Goal: Information Seeking & Learning: Stay updated

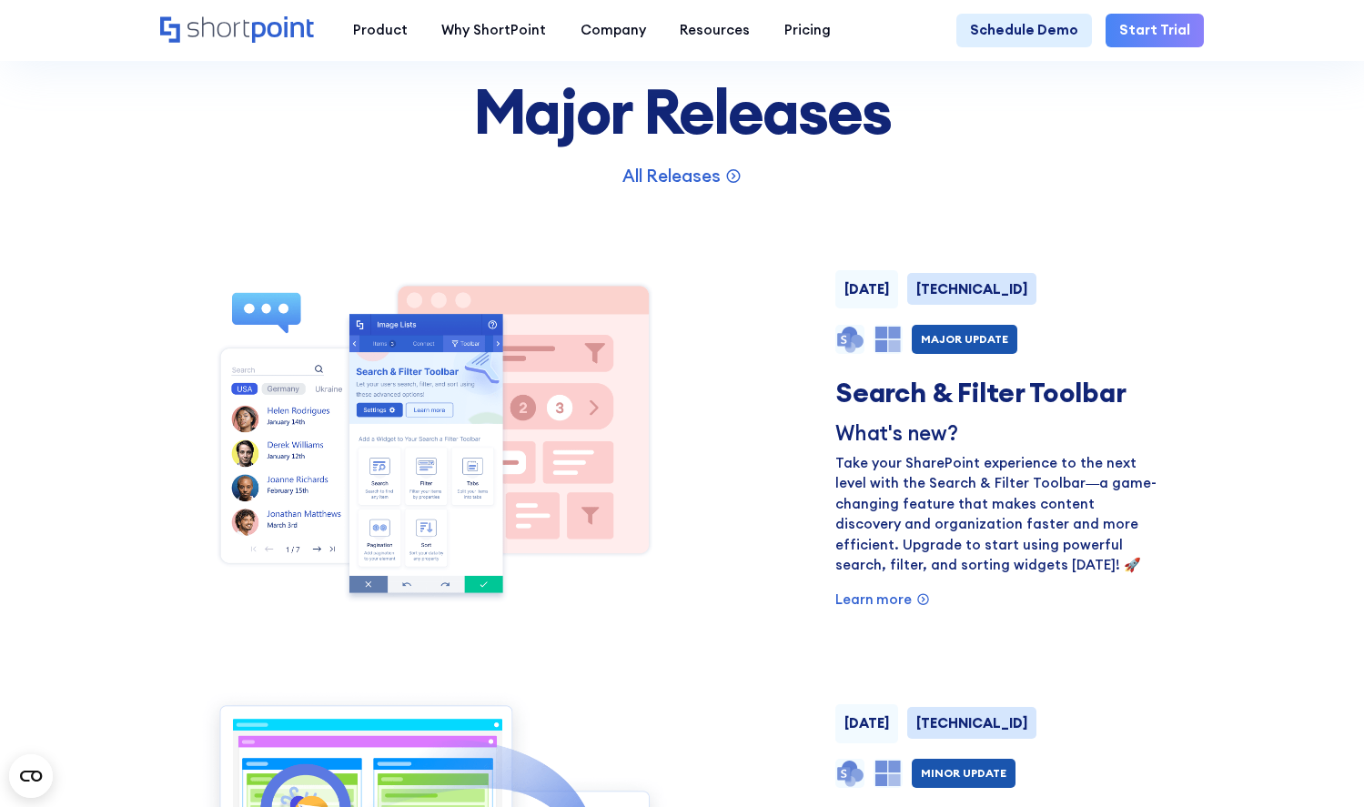
scroll to position [1094, 0]
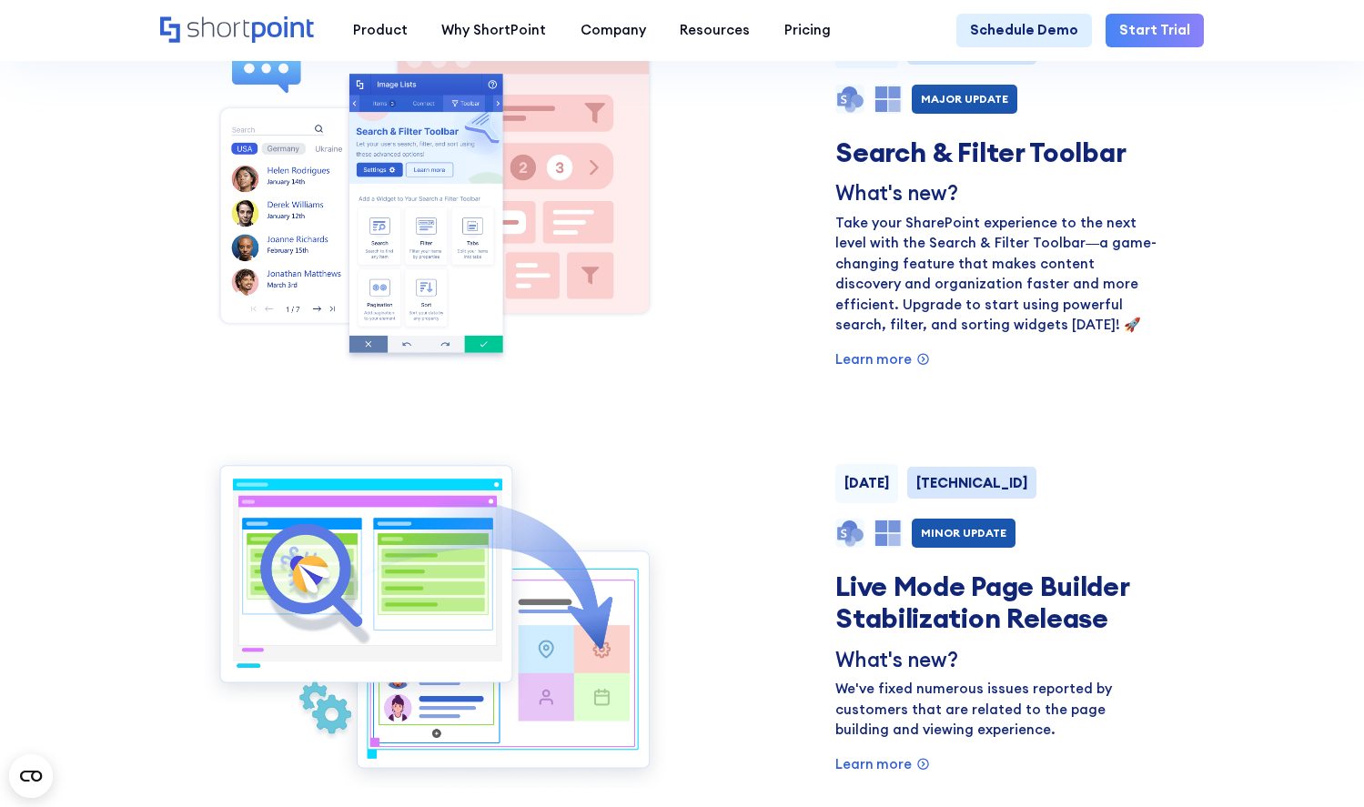
scroll to position [1342, 0]
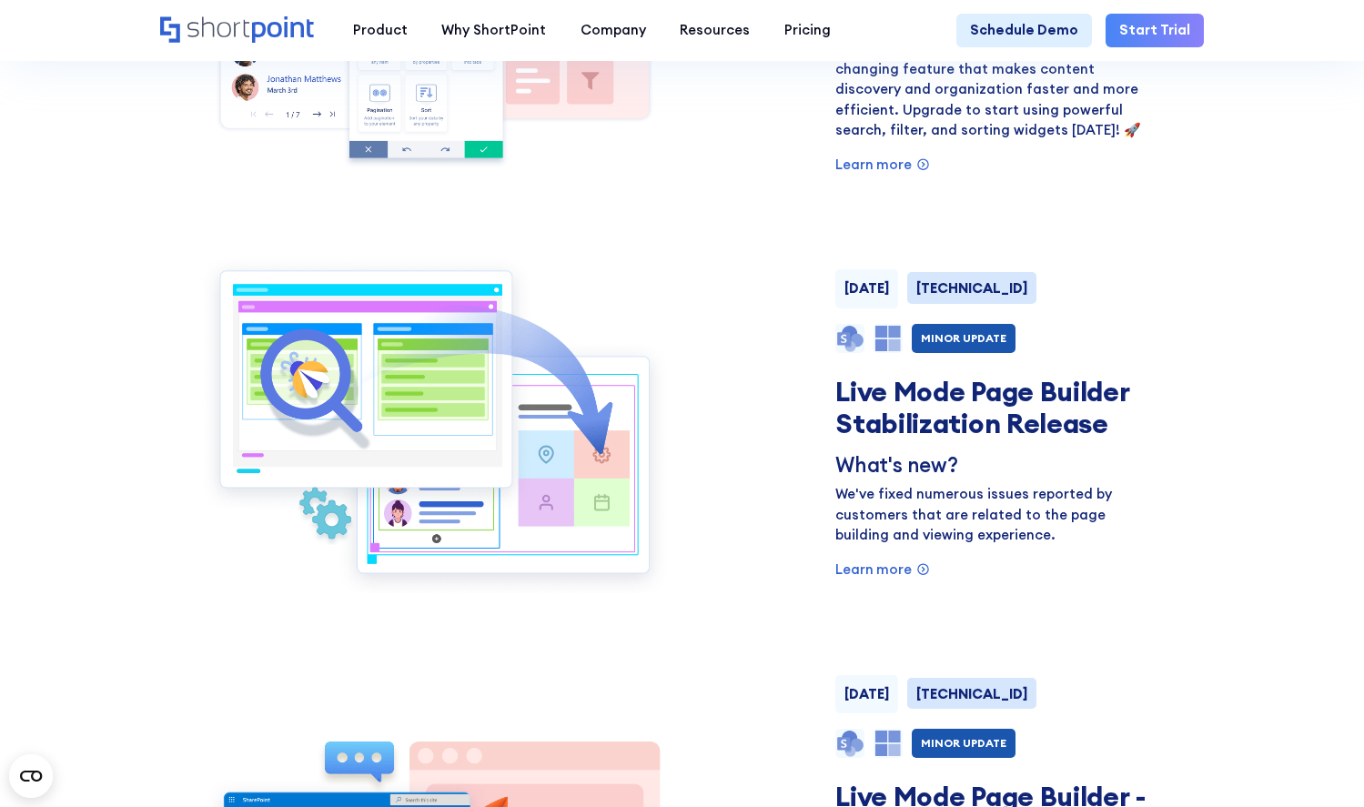
scroll to position [1530, 0]
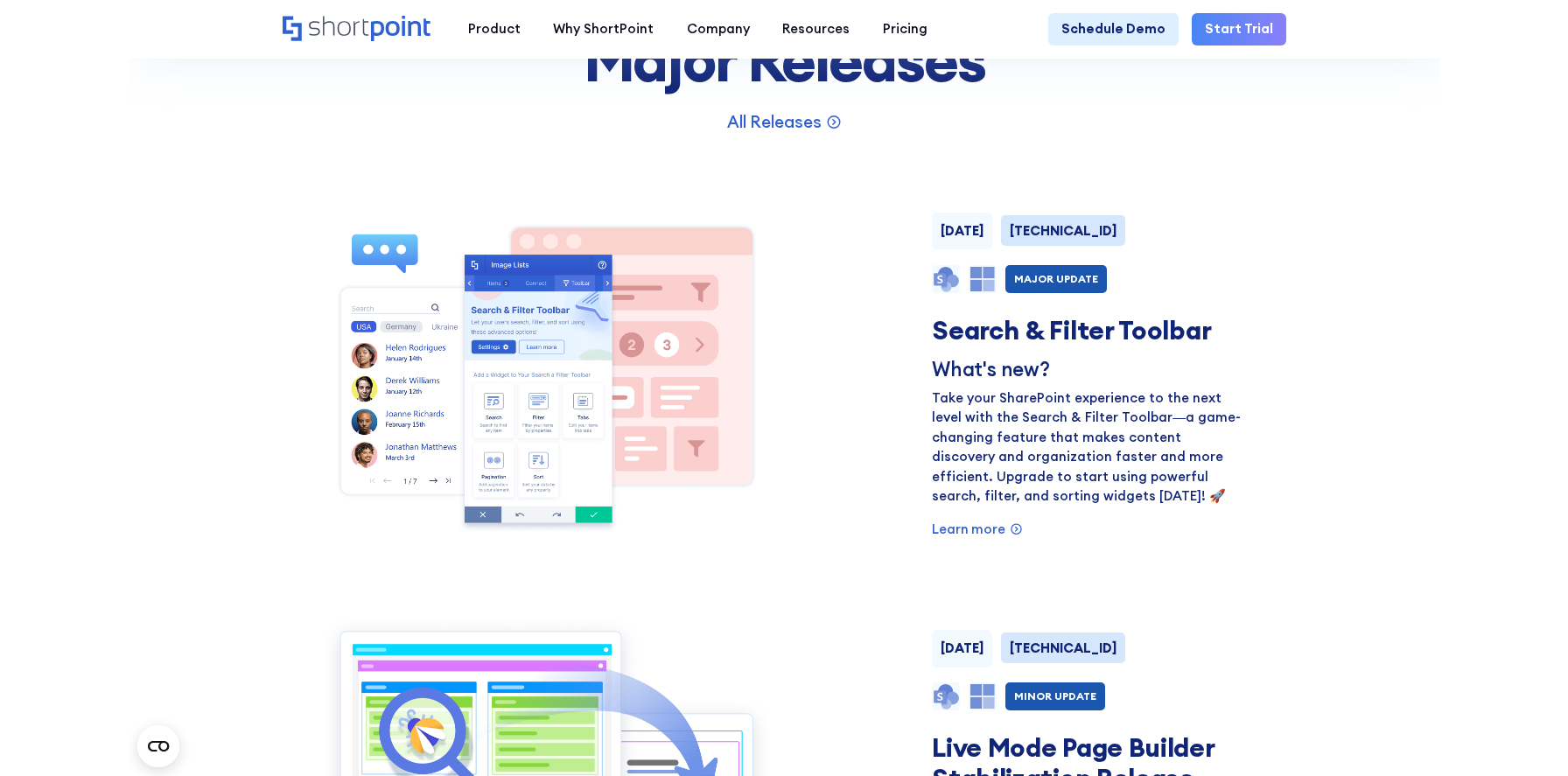
scroll to position [1178, 0]
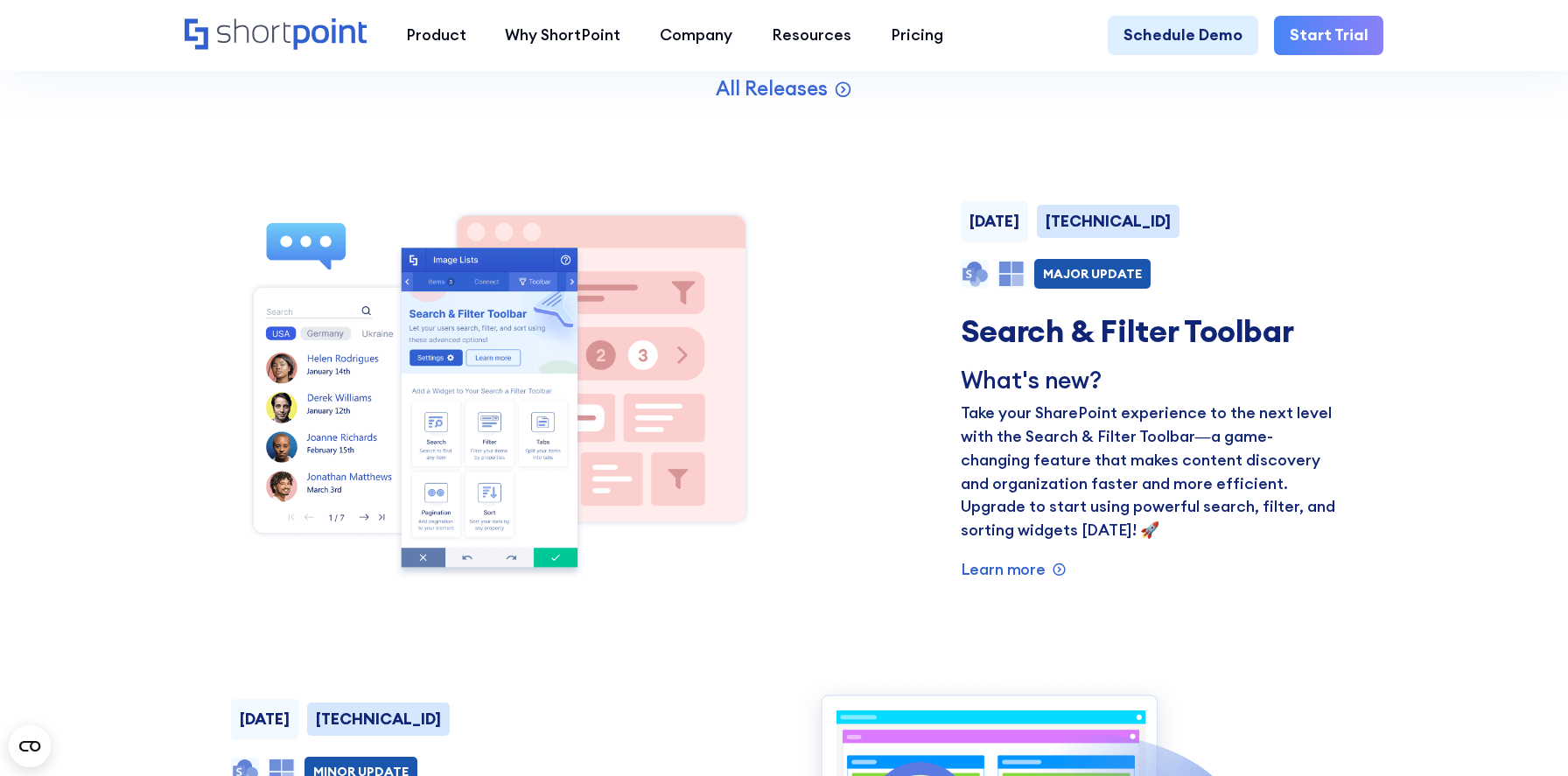
scroll to position [1334, 0]
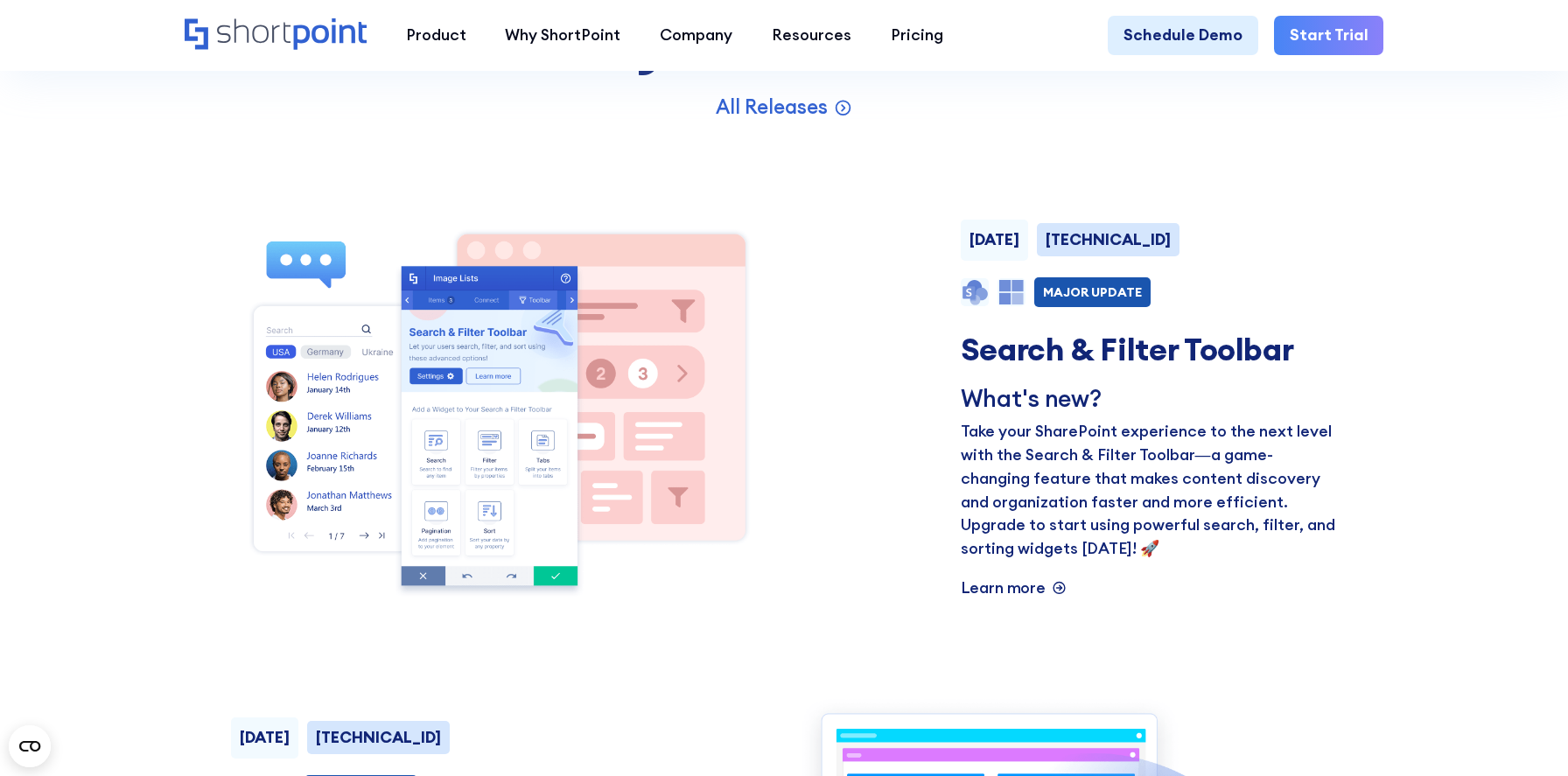
click at [1034, 581] on p "Learn more" at bounding box center [1003, 588] width 85 height 24
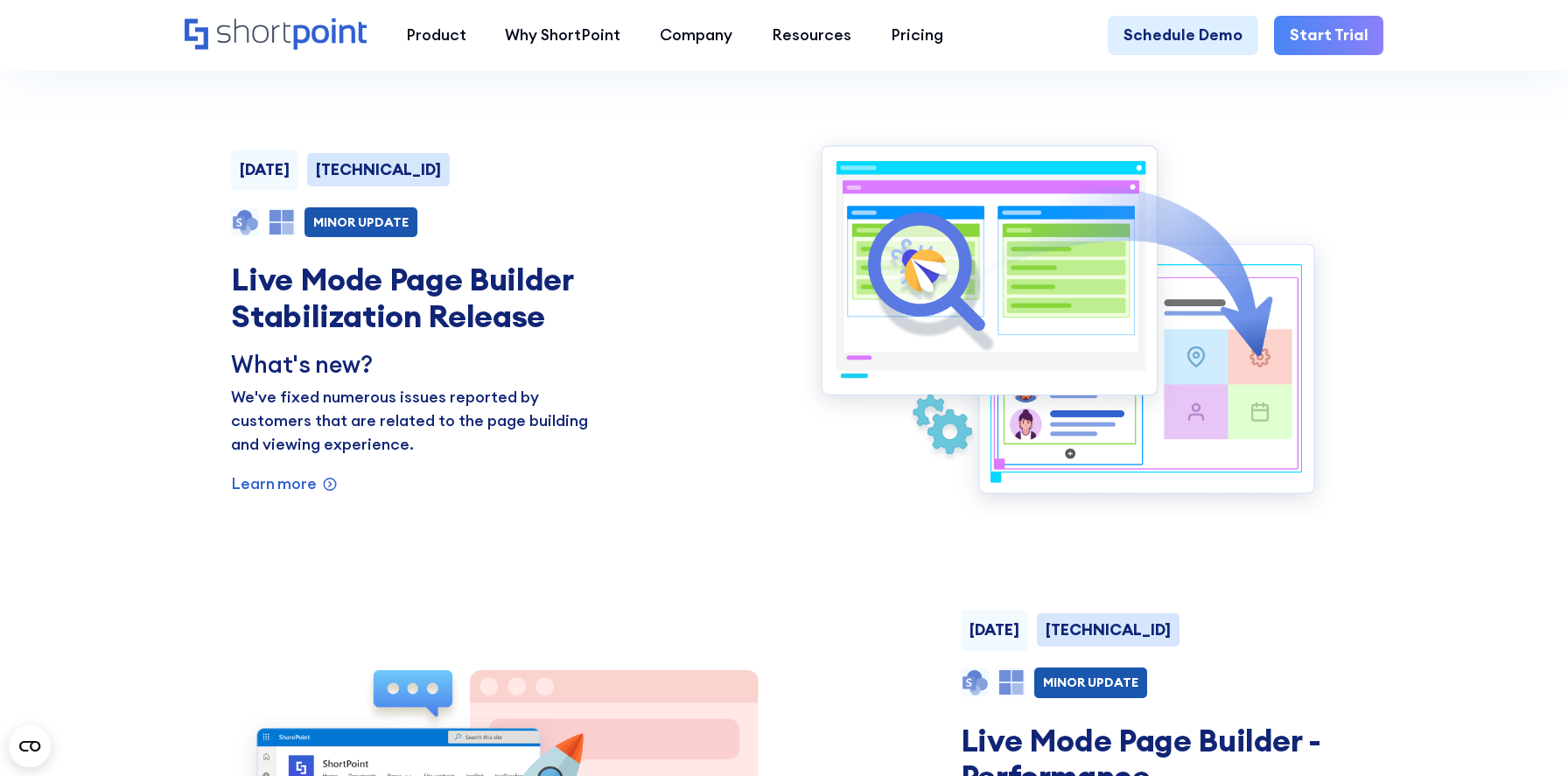
scroll to position [1888, 0]
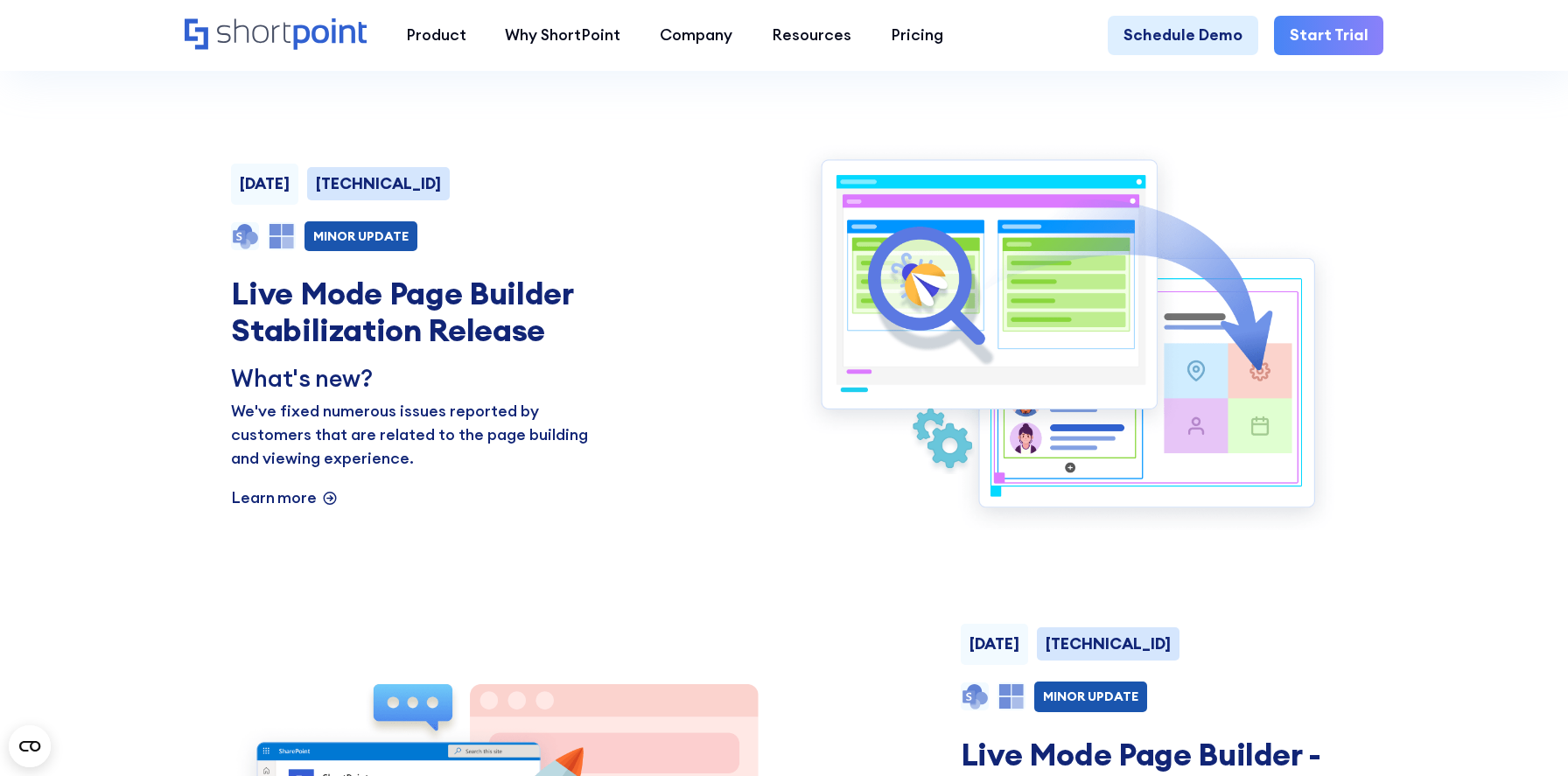
click at [960, 46] on p "Learn more" at bounding box center [1003, 35] width 85 height 24
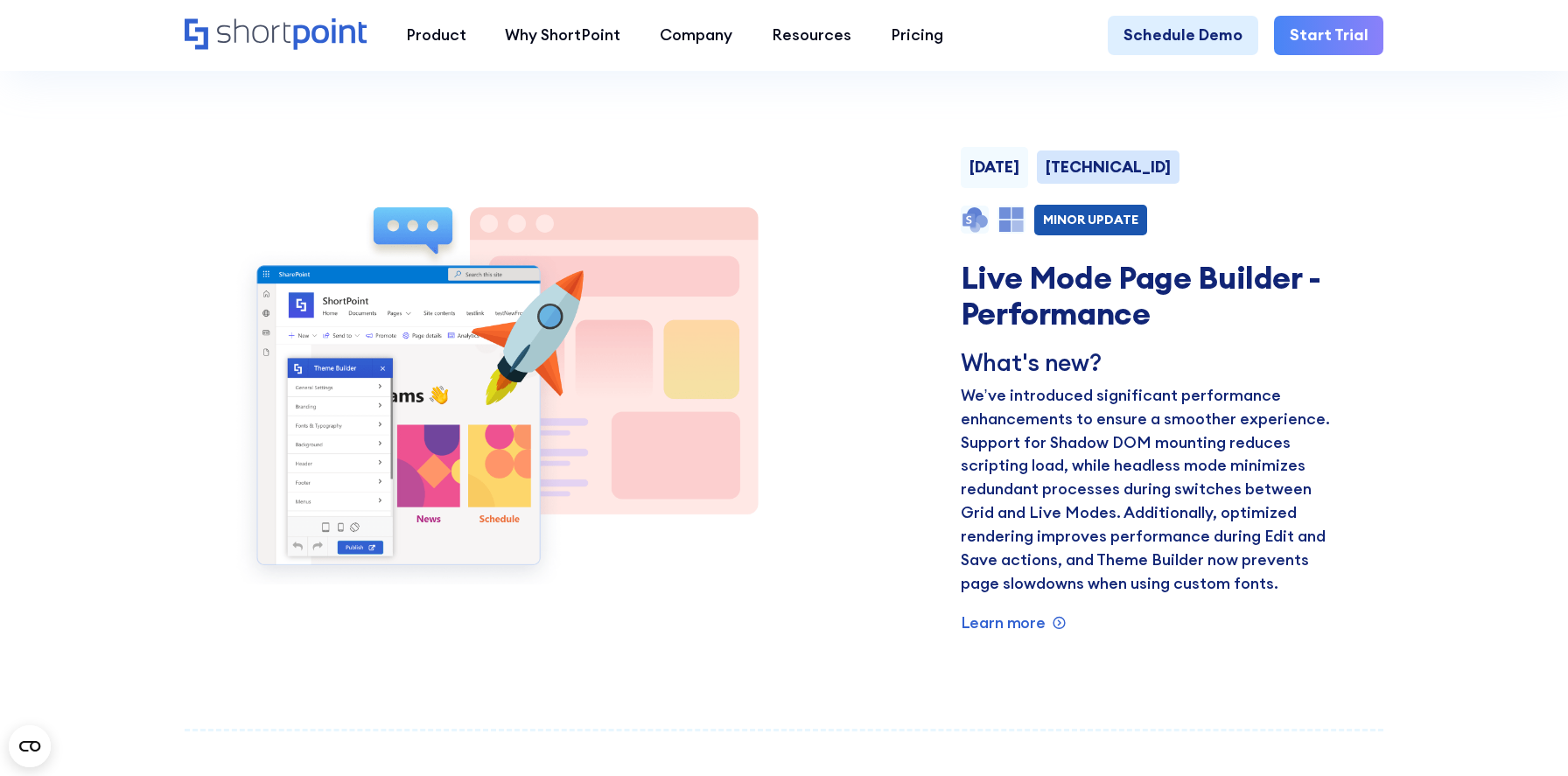
scroll to position [2371, 0]
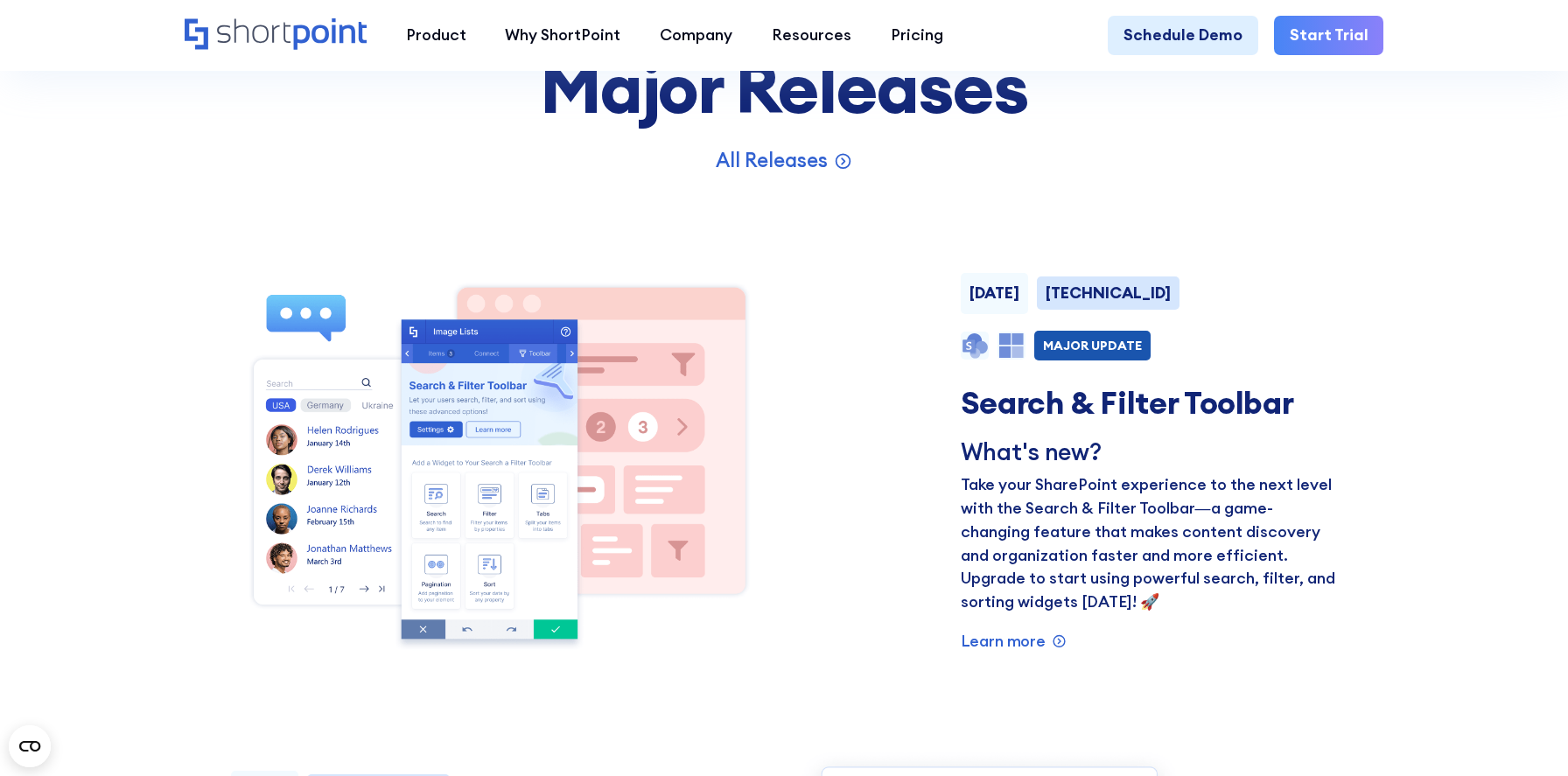
scroll to position [1330, 0]
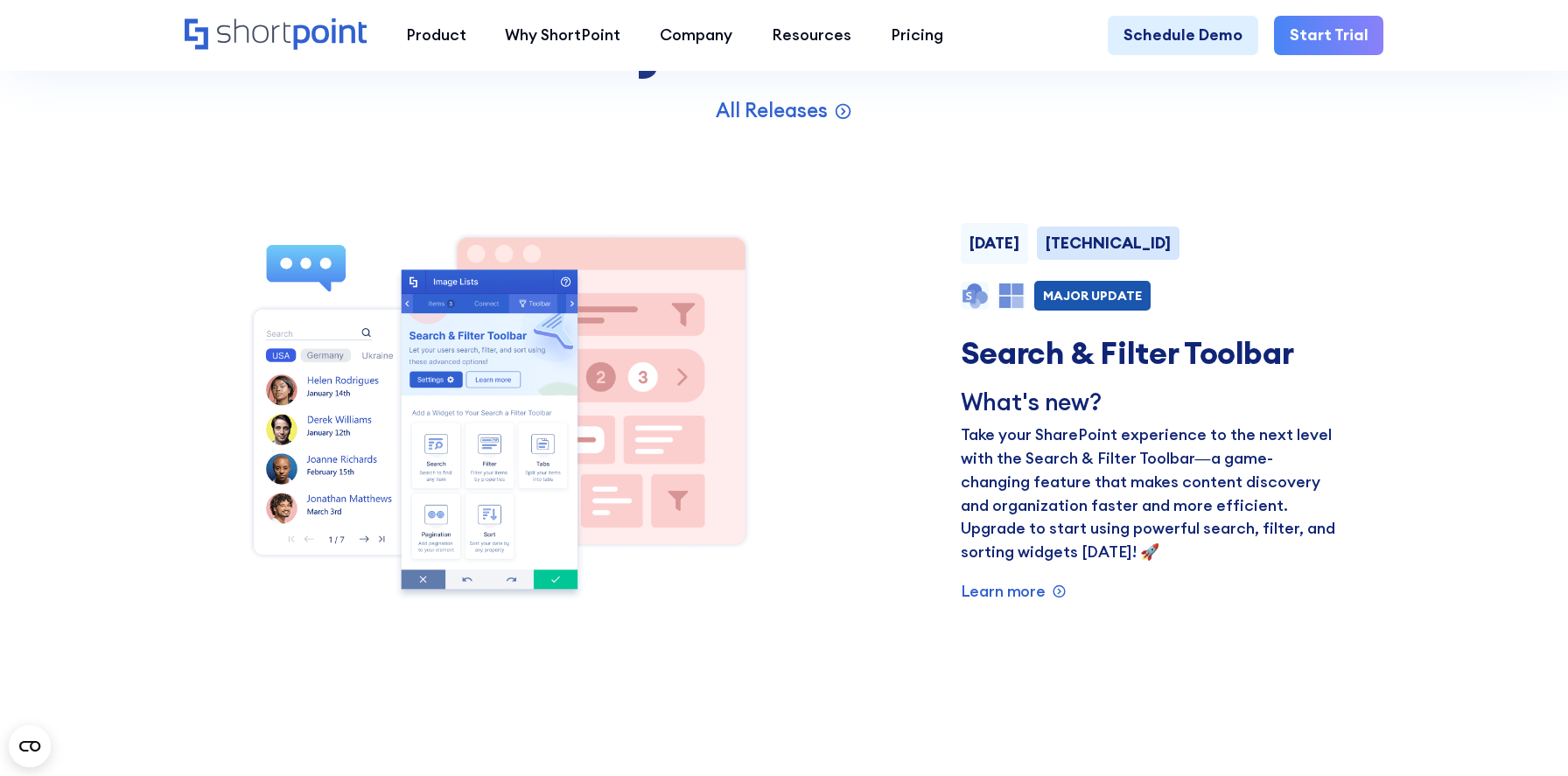
scroll to position [1320, 0]
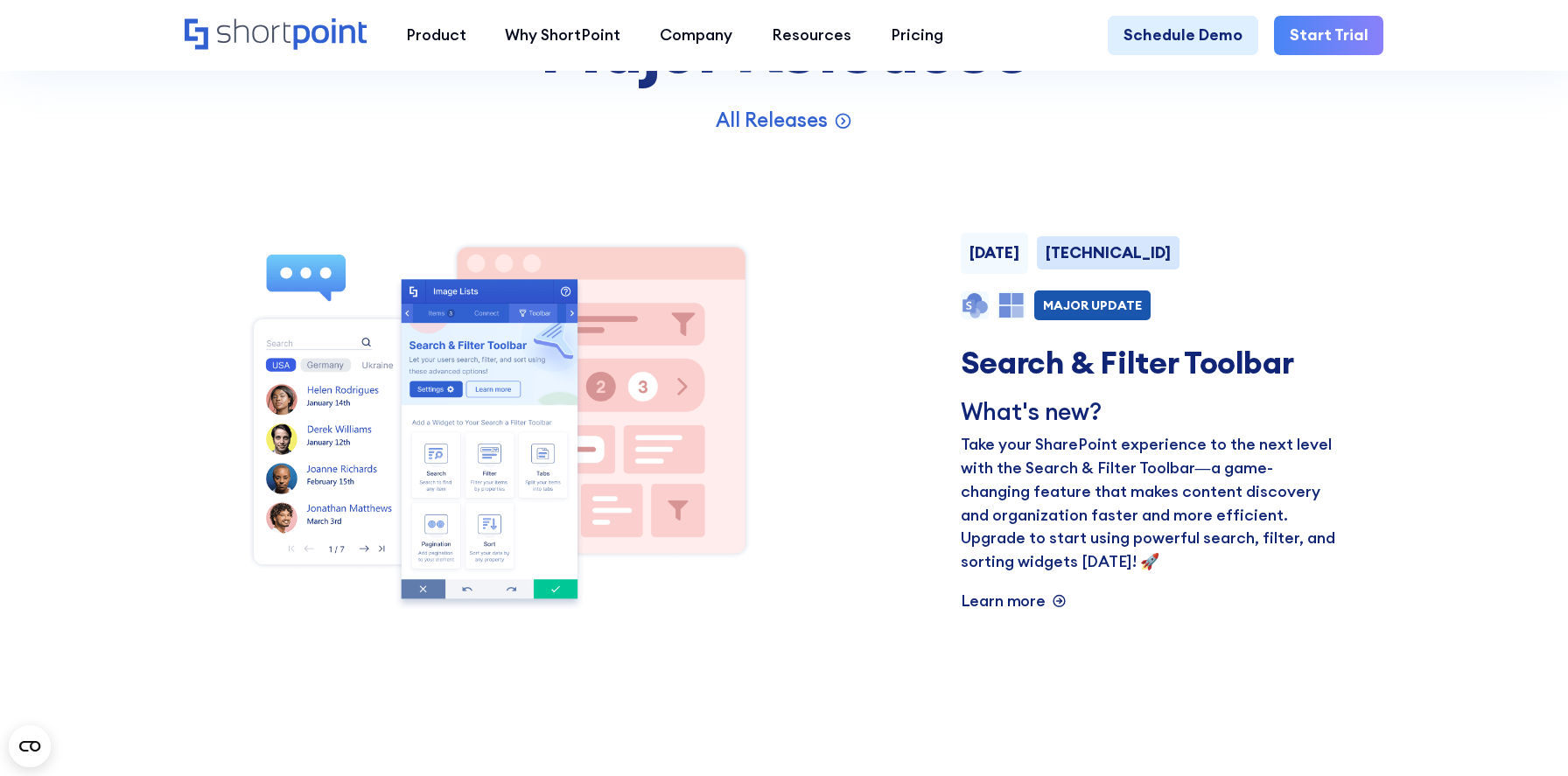
click at [1009, 603] on p "Learn more" at bounding box center [1003, 601] width 85 height 24
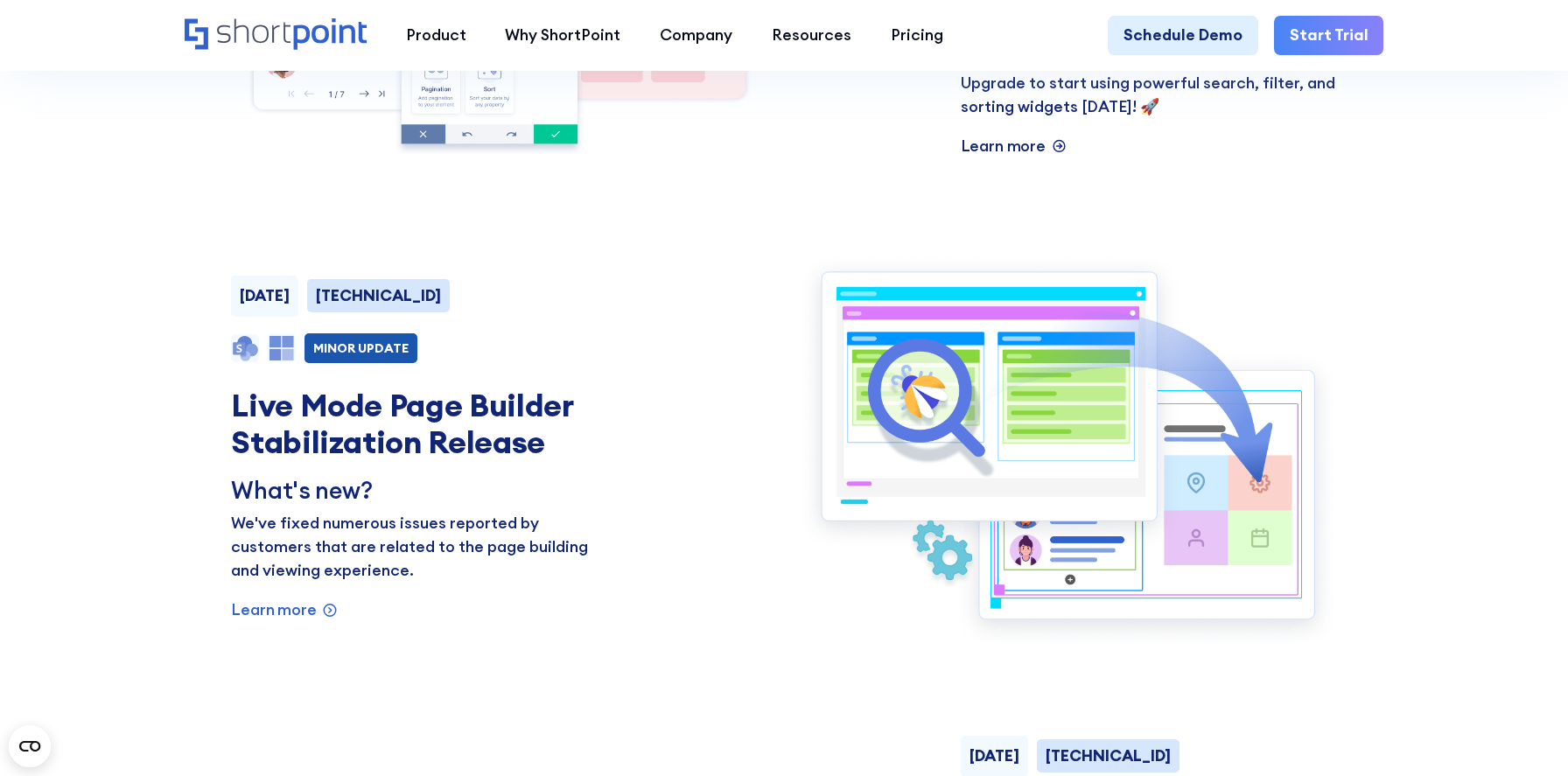
scroll to position [1782, 0]
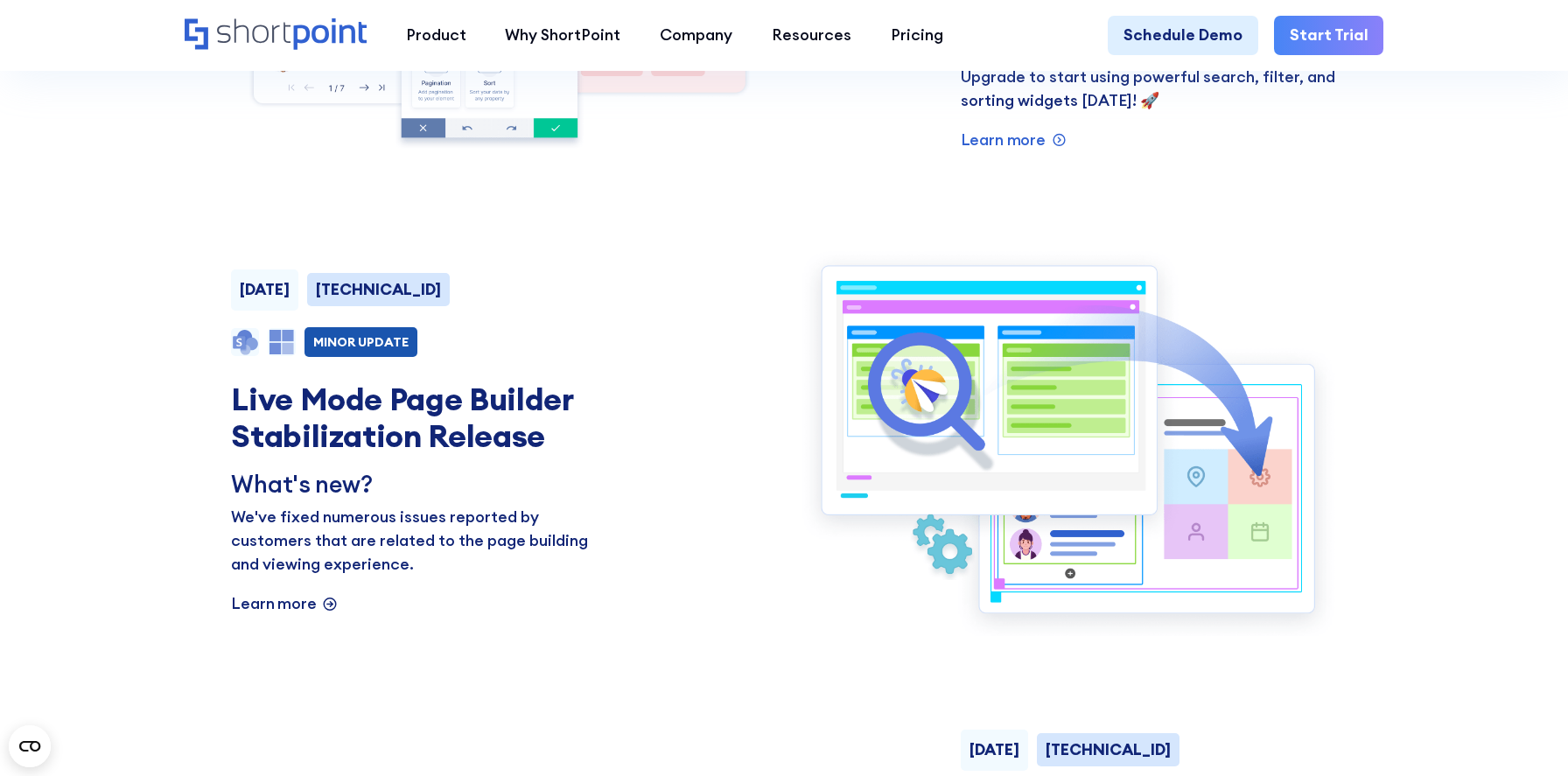
click at [960, 152] on p "Learn more" at bounding box center [1003, 140] width 85 height 24
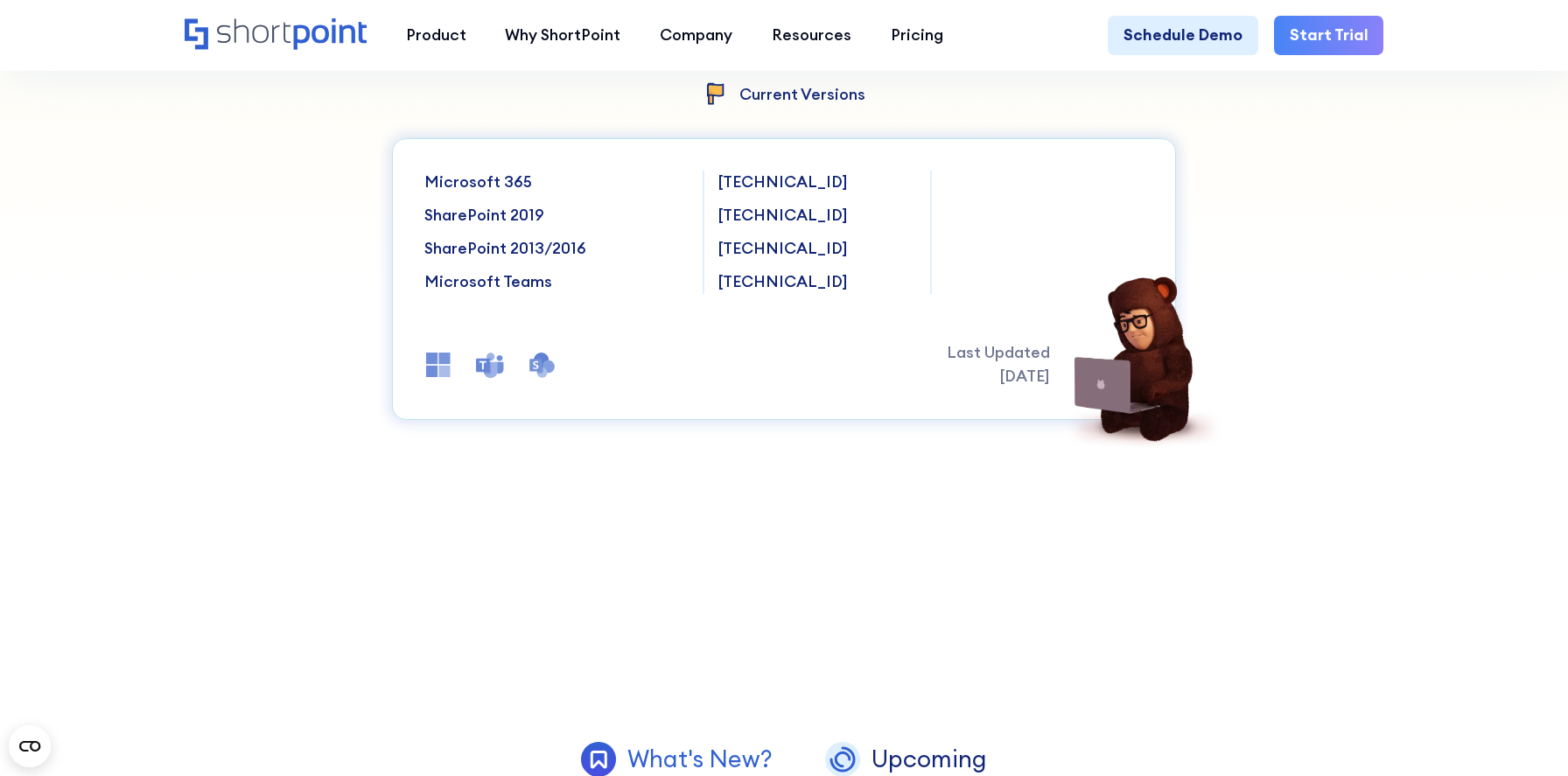
scroll to position [480, 0]
click at [999, 376] on span "[DATE]" at bounding box center [1024, 378] width 51 height 20
click at [1027, 374] on span "[DATE]" at bounding box center [1024, 378] width 51 height 20
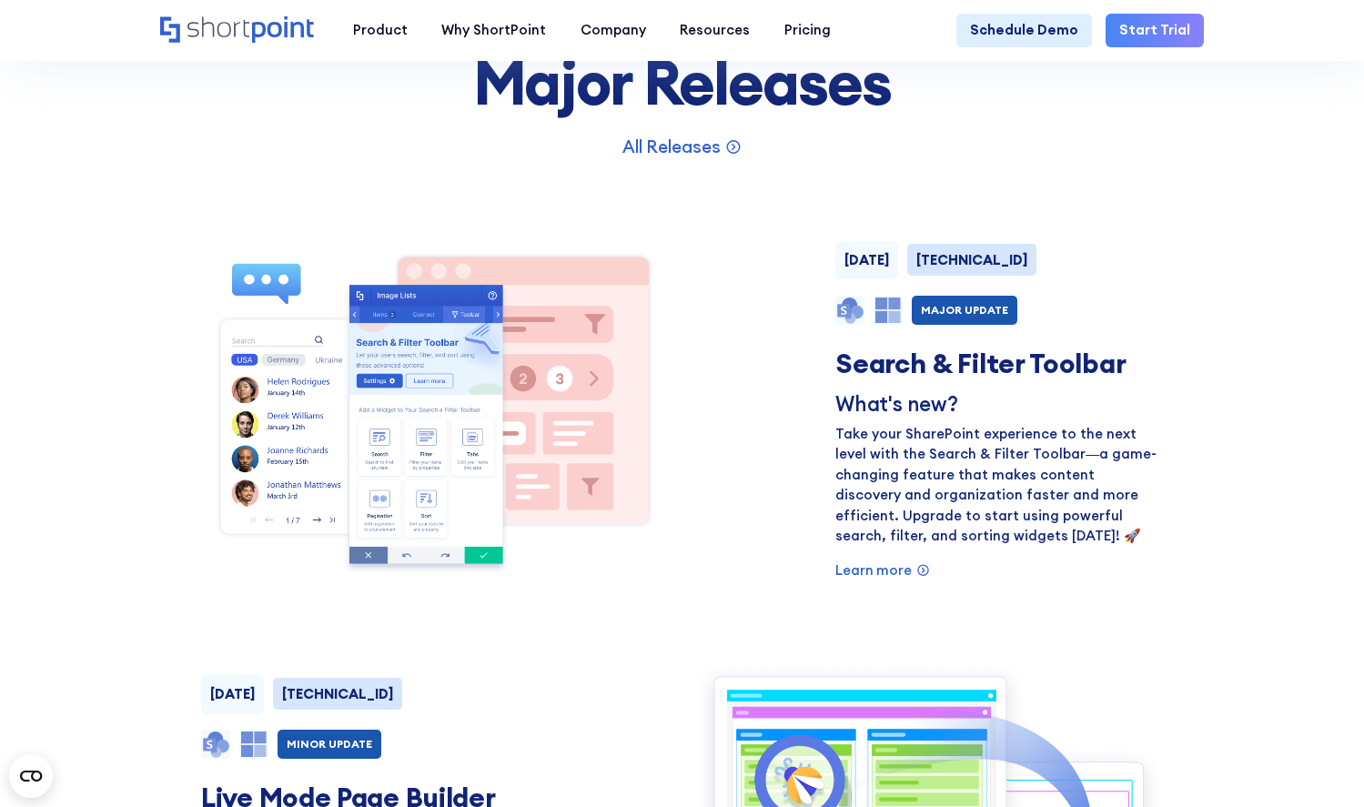
scroll to position [1112, 0]
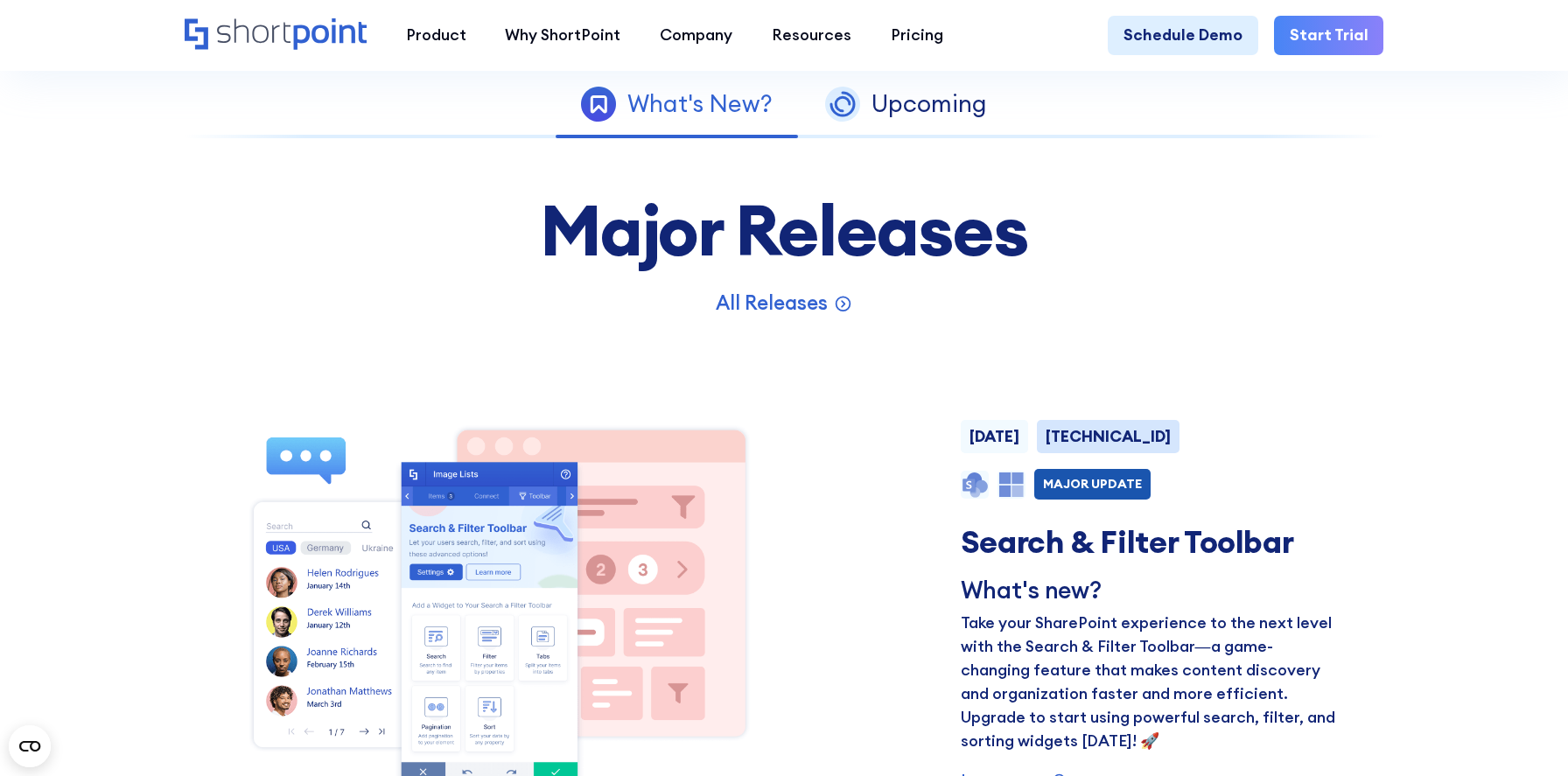
scroll to position [1095, 0]
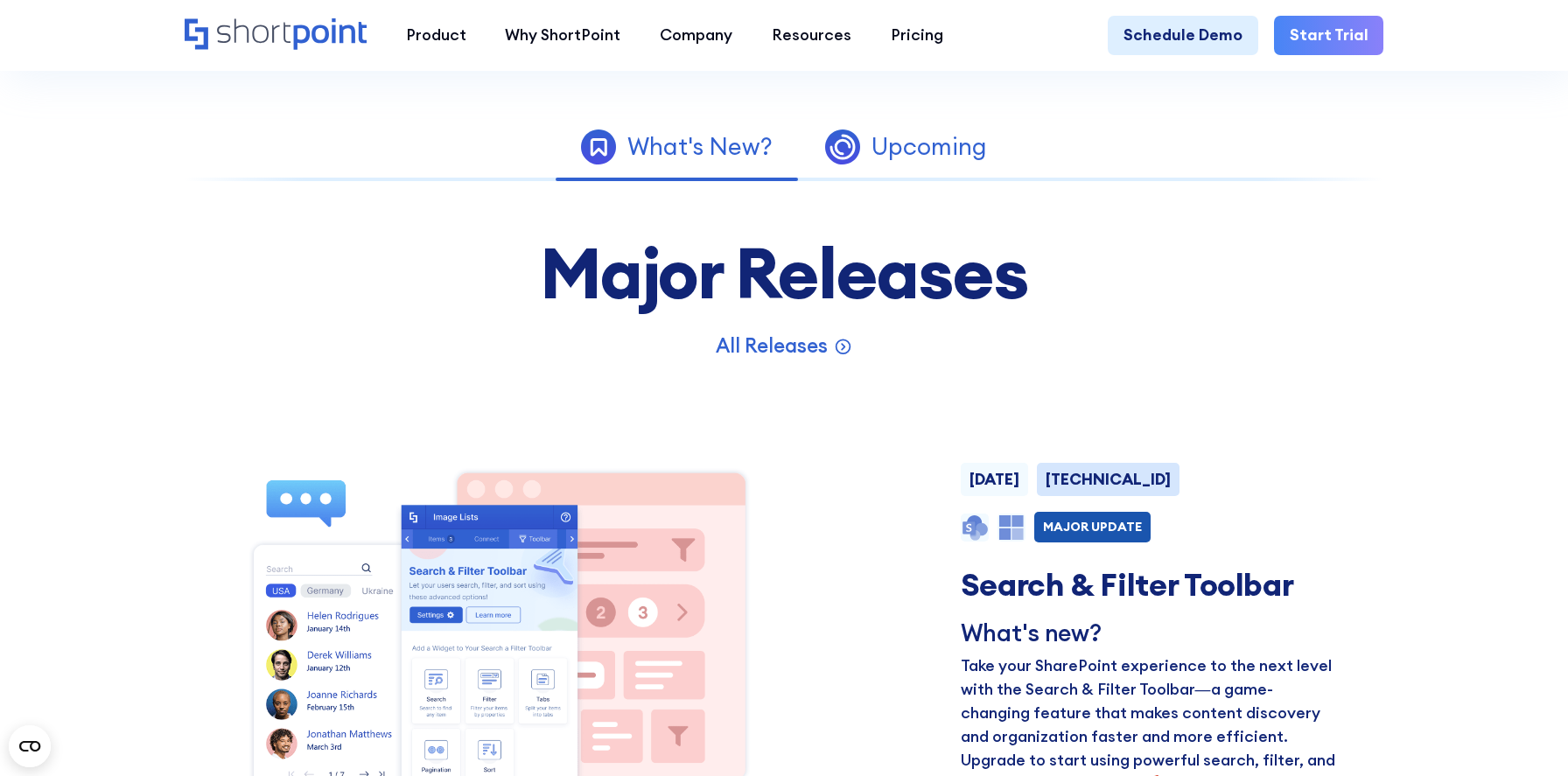
click at [947, 152] on div "Upcoming" at bounding box center [929, 146] width 115 height 24
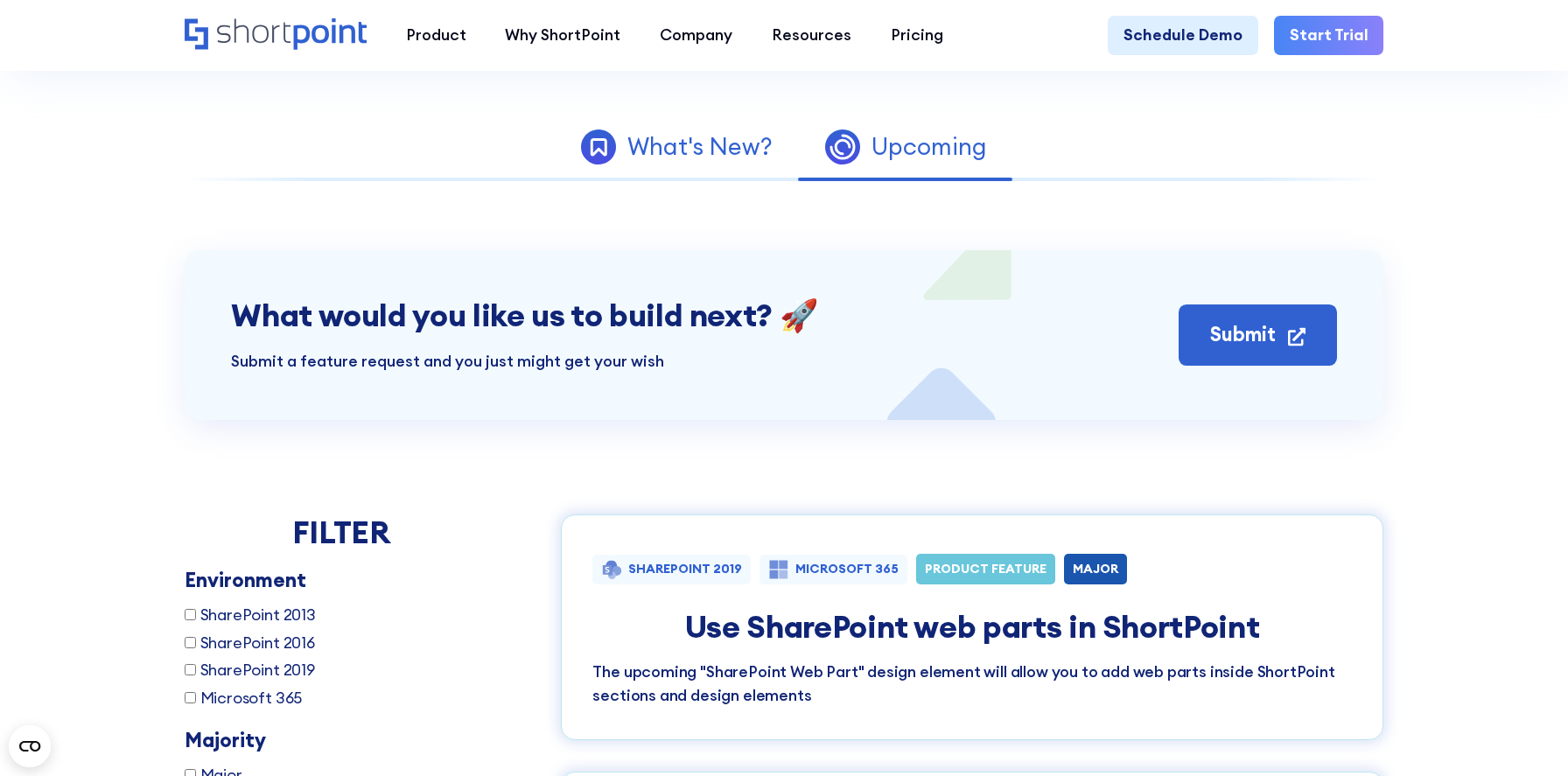
click at [728, 147] on div "What's New?" at bounding box center [700, 146] width 145 height 24
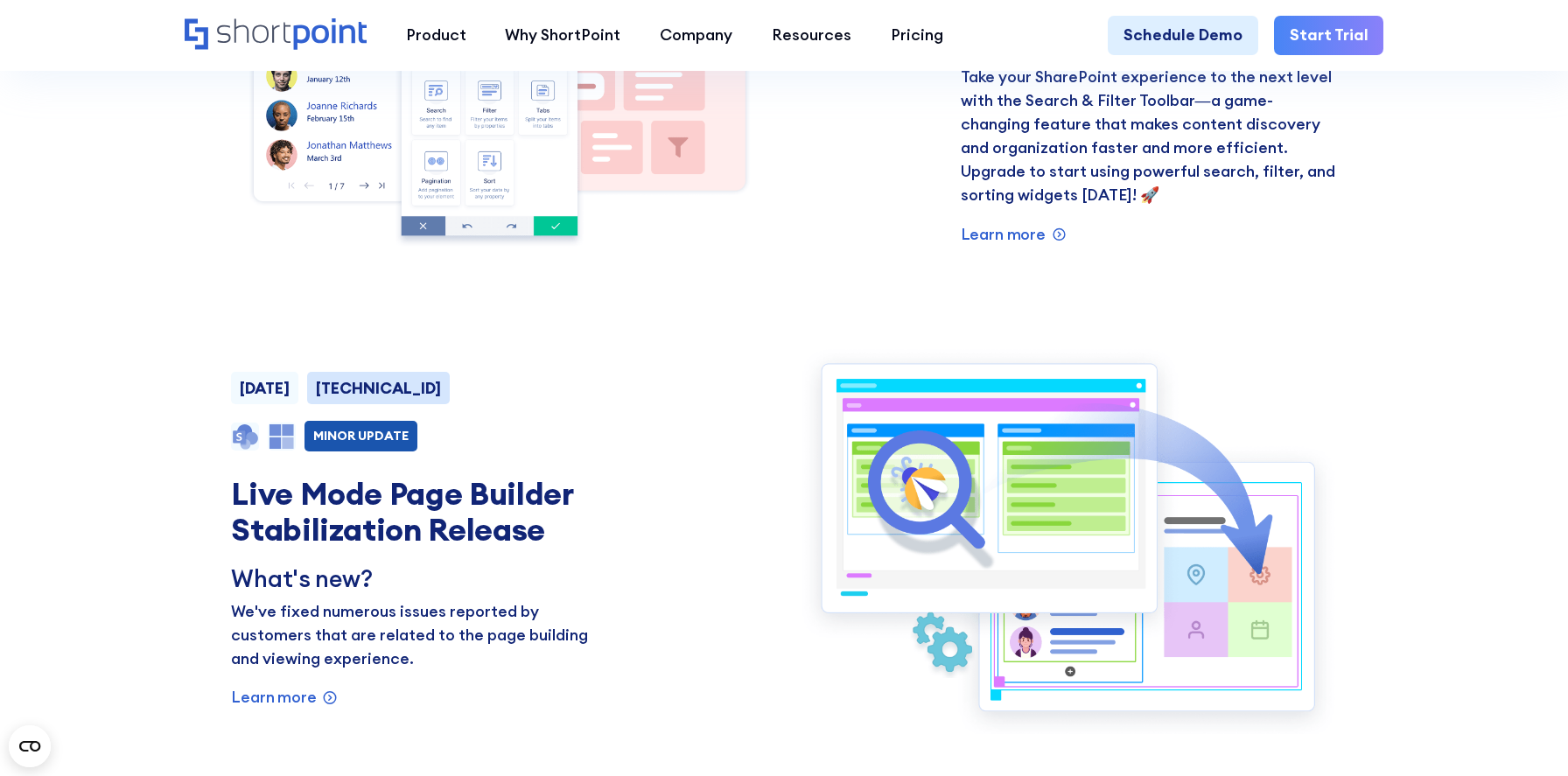
scroll to position [1632, 0]
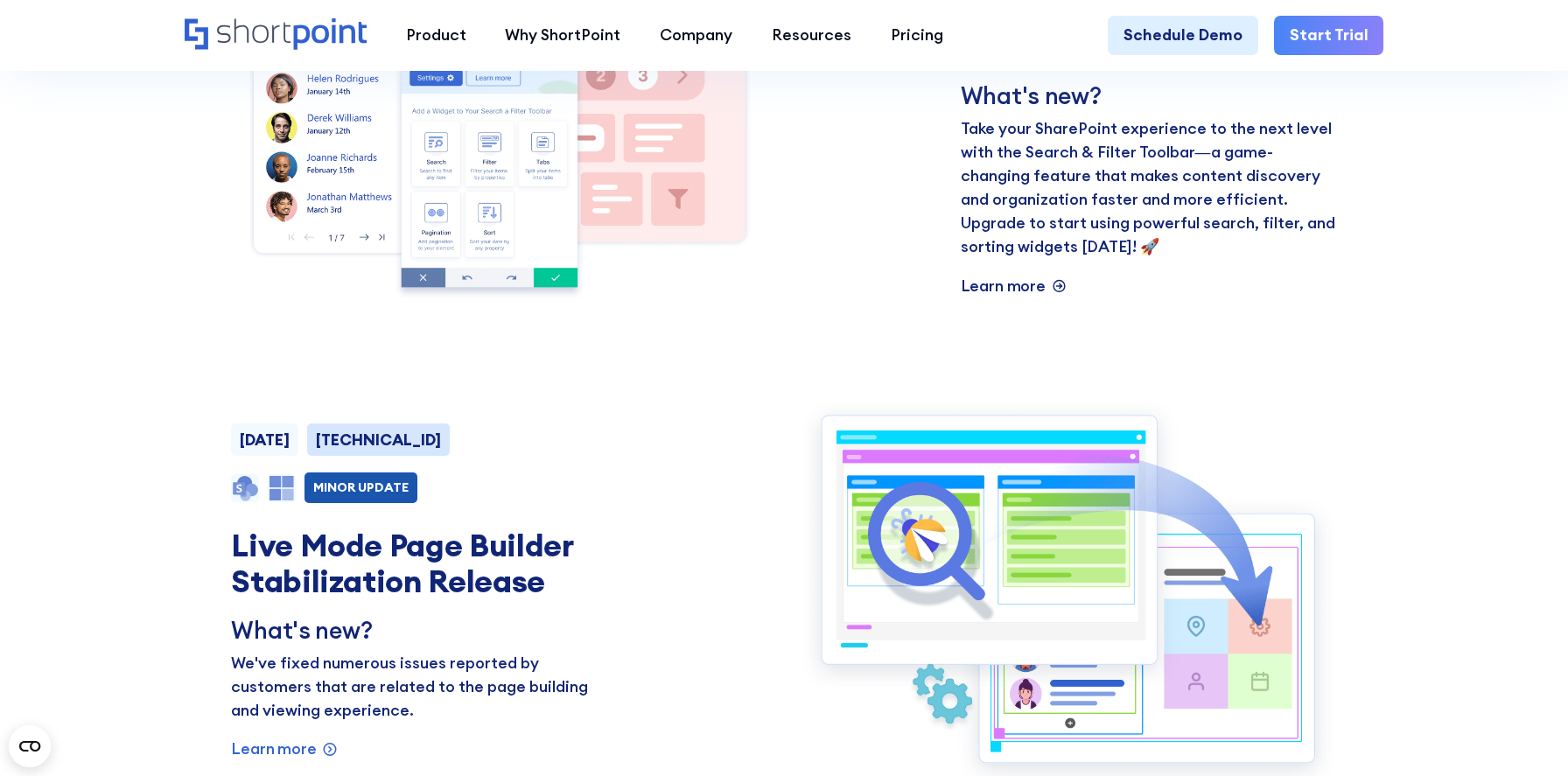
click at [1039, 288] on p "Learn more" at bounding box center [1003, 287] width 85 height 24
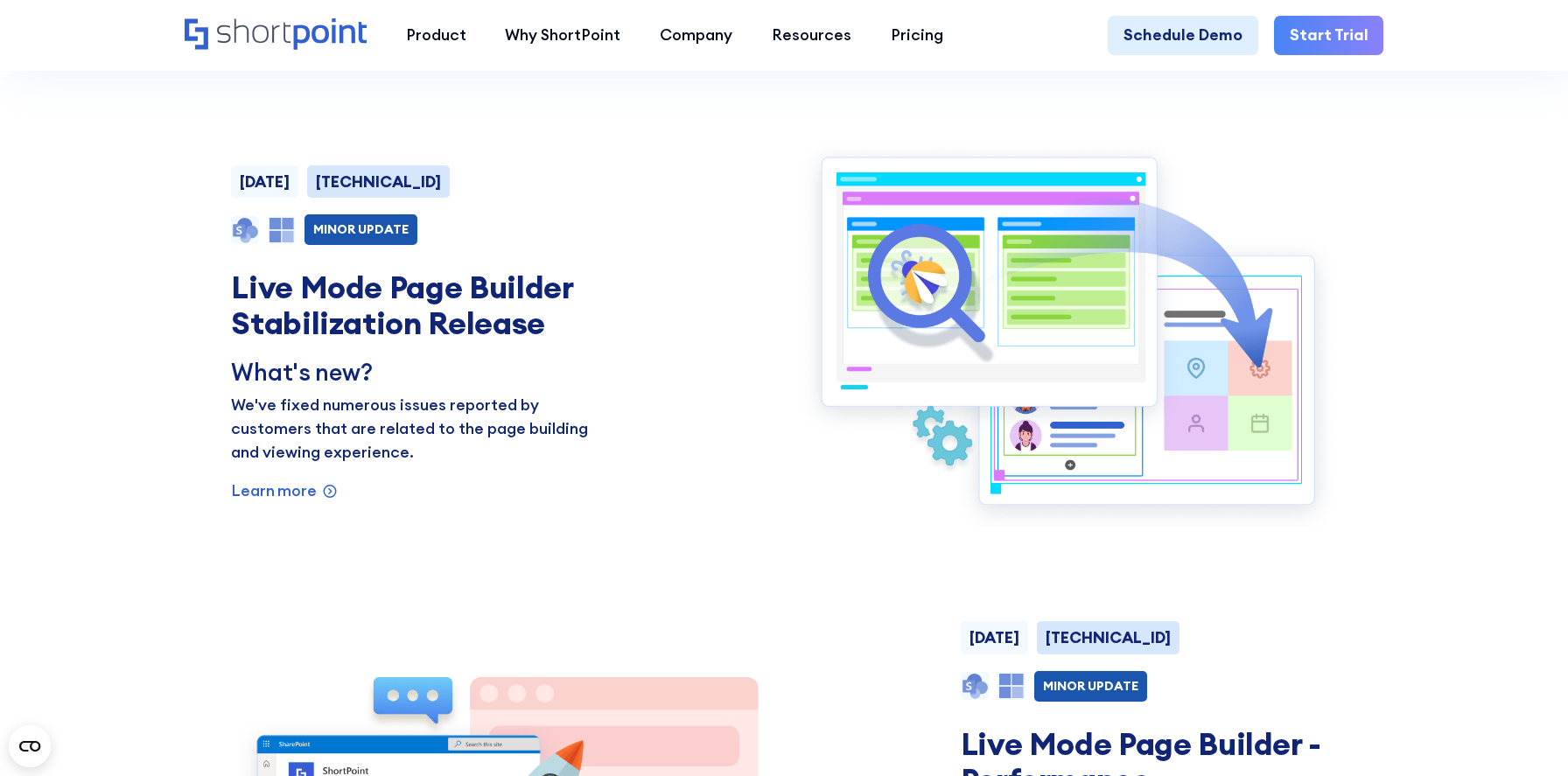
scroll to position [1909, 0]
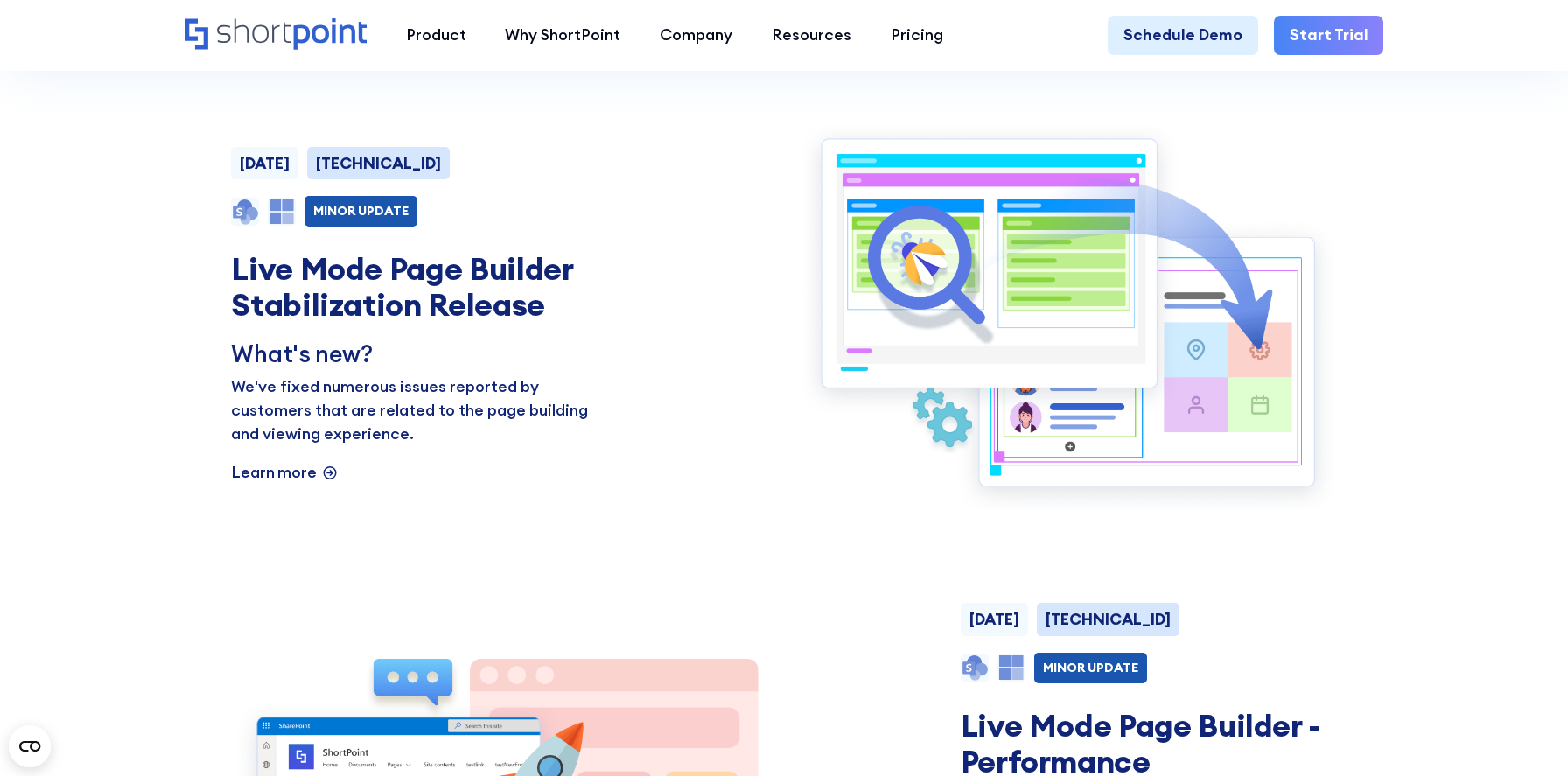
click at [960, 22] on p "Learn more" at bounding box center [1003, 10] width 85 height 24
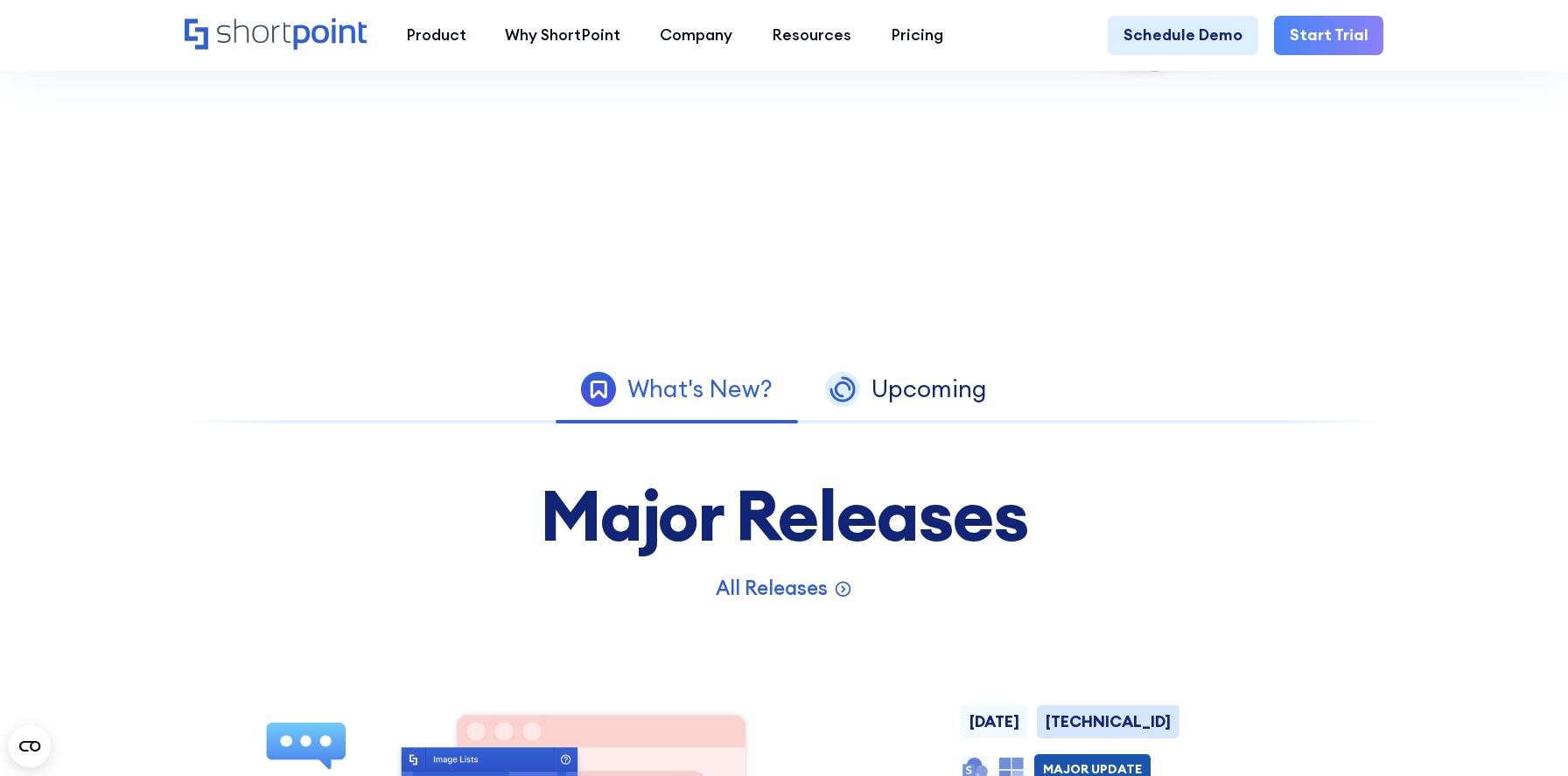
scroll to position [879, 0]
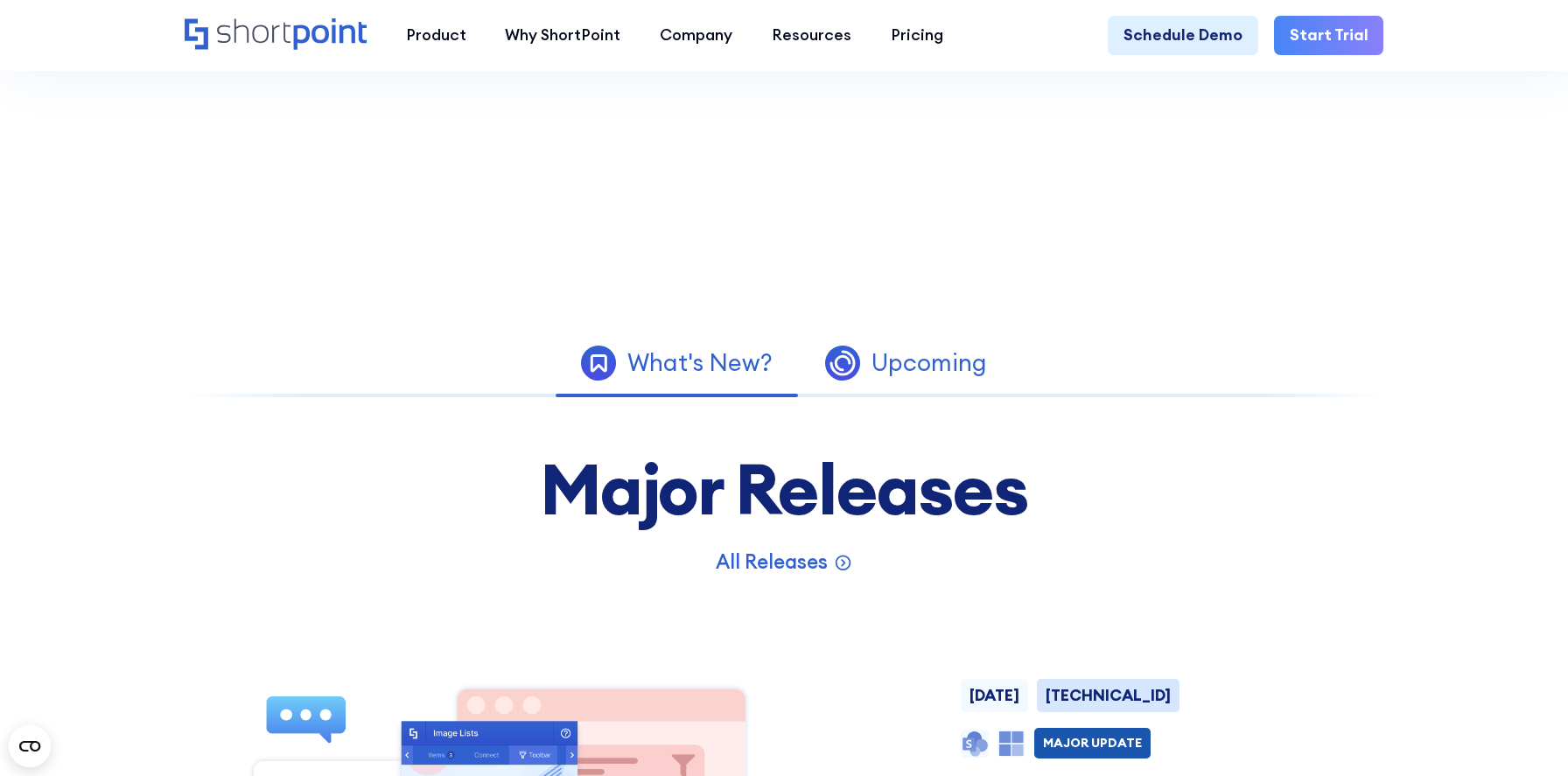
click at [947, 380] on link "Upcoming" at bounding box center [906, 363] width 214 height 51
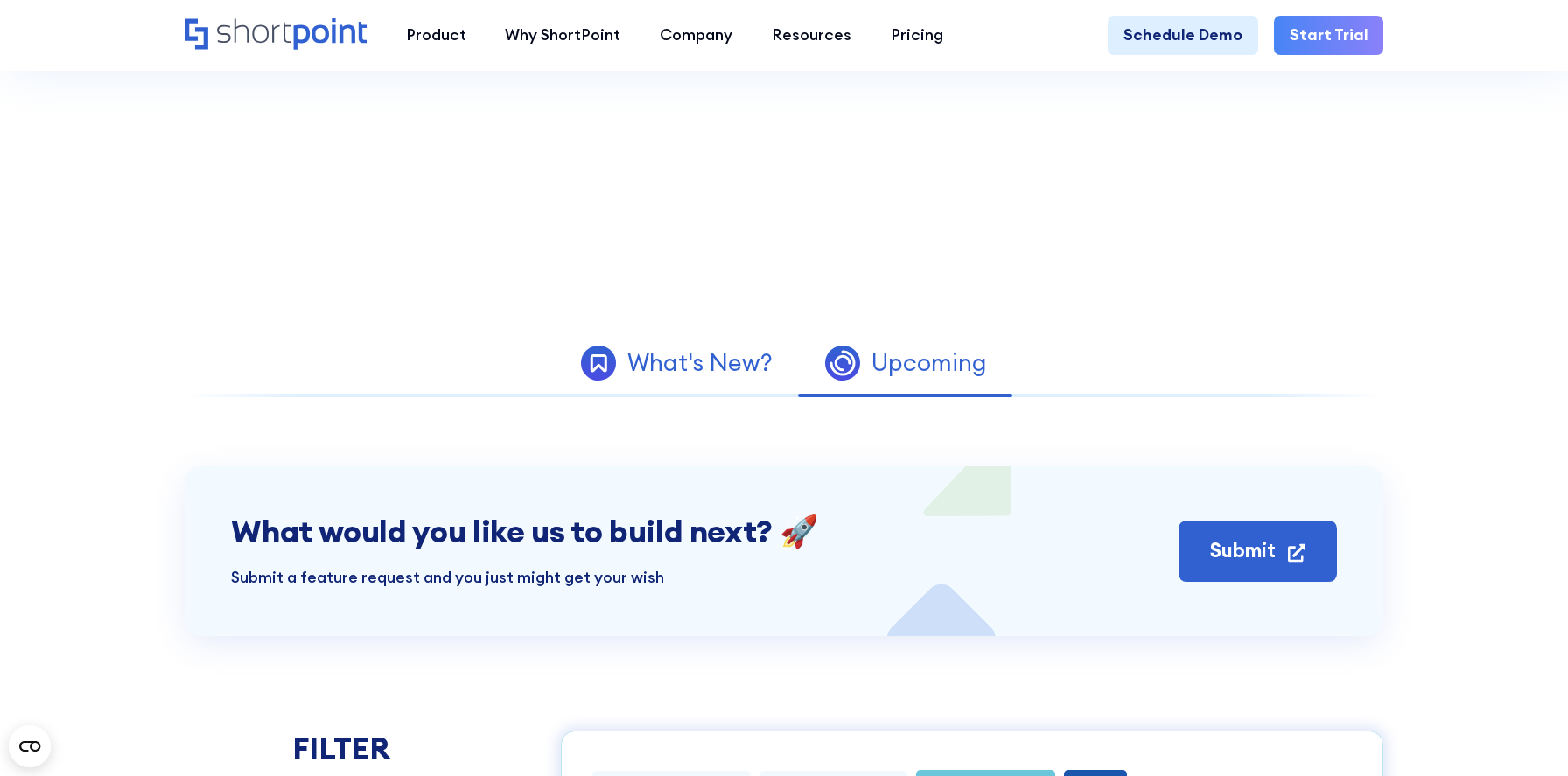
click at [715, 369] on div "What's New?" at bounding box center [700, 363] width 145 height 24
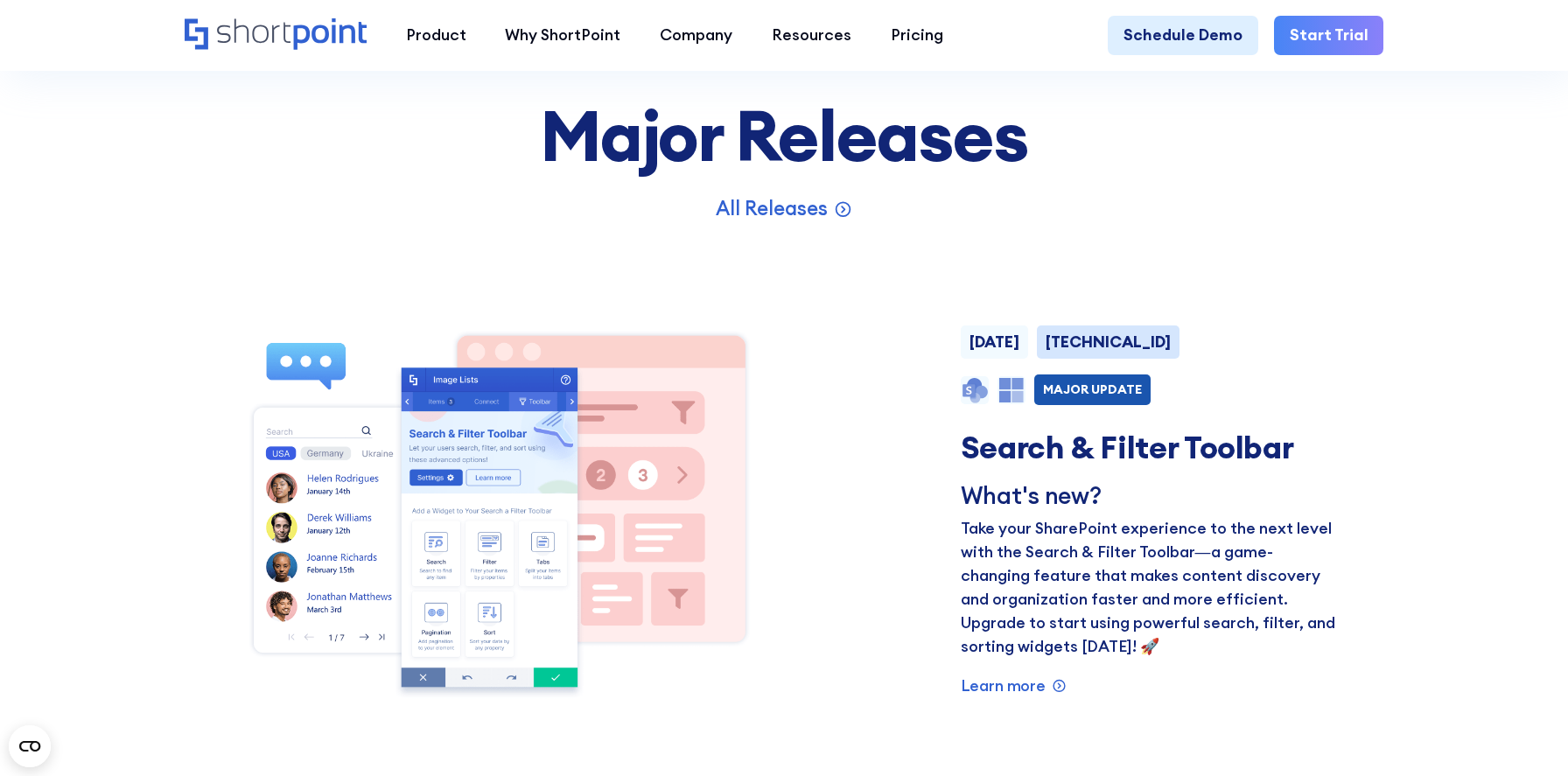
scroll to position [1222, 0]
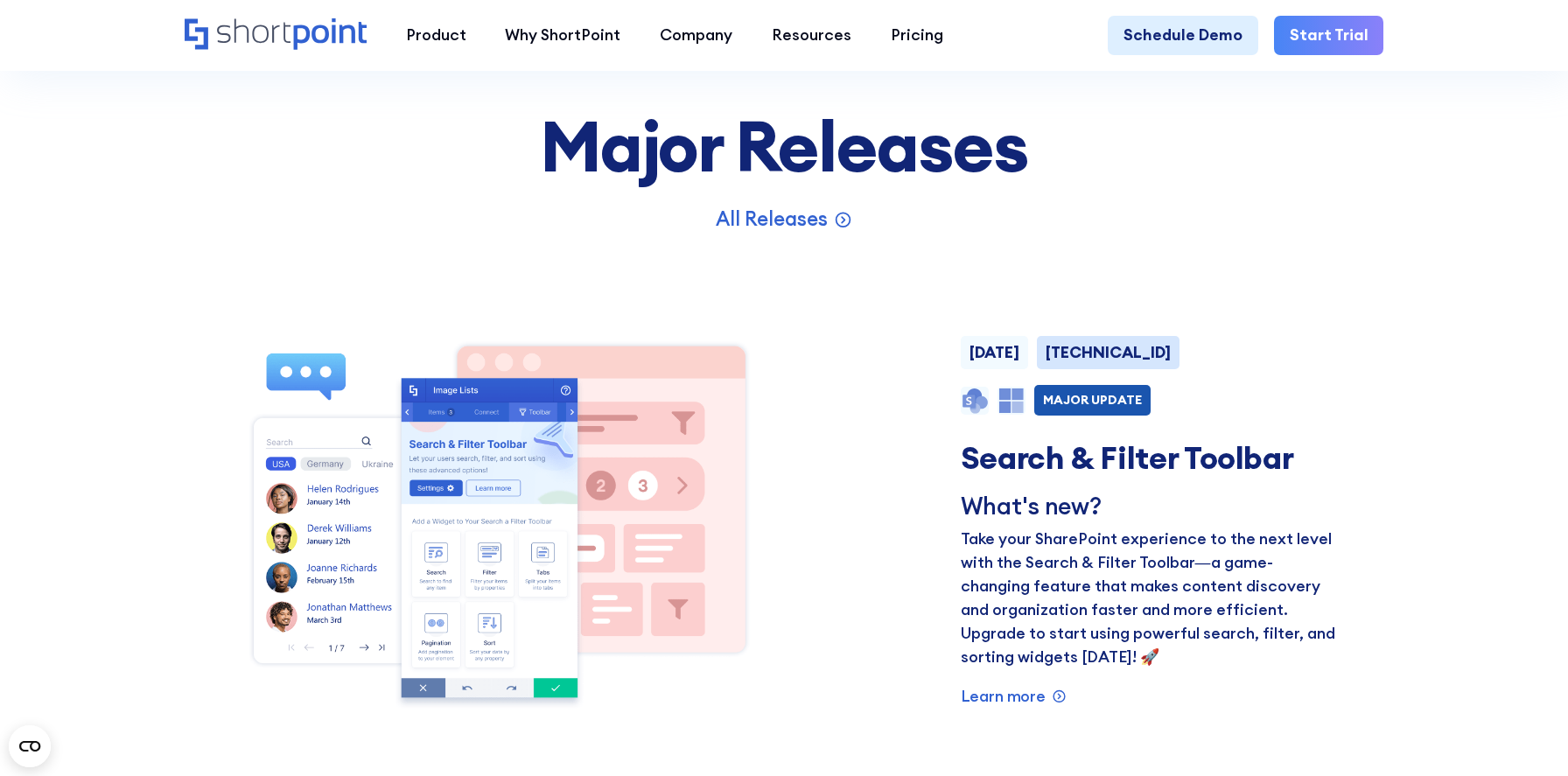
click at [1105, 396] on div "MAJOR UPDATE" at bounding box center [1092, 400] width 99 height 13
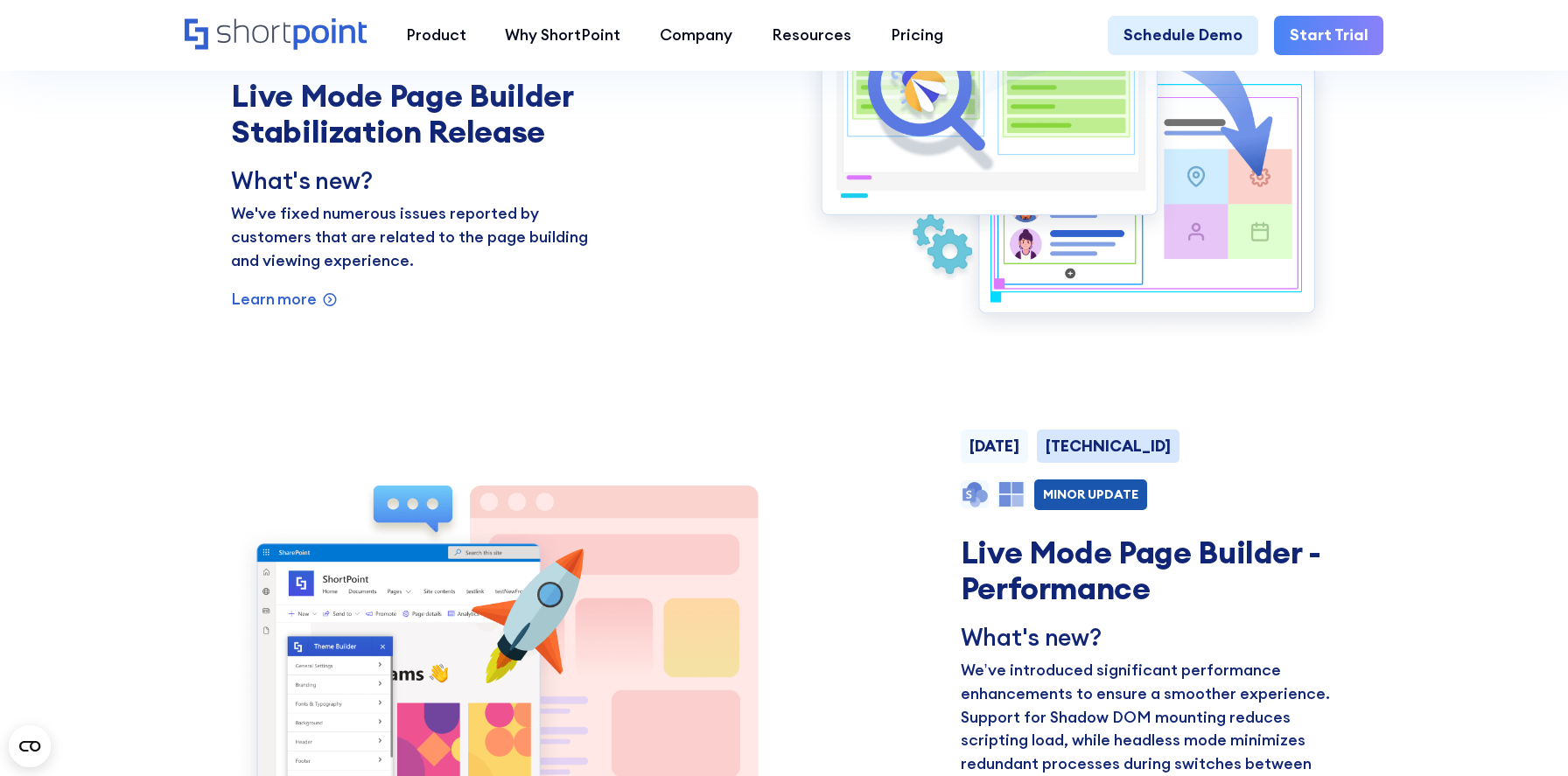
scroll to position [2086, 0]
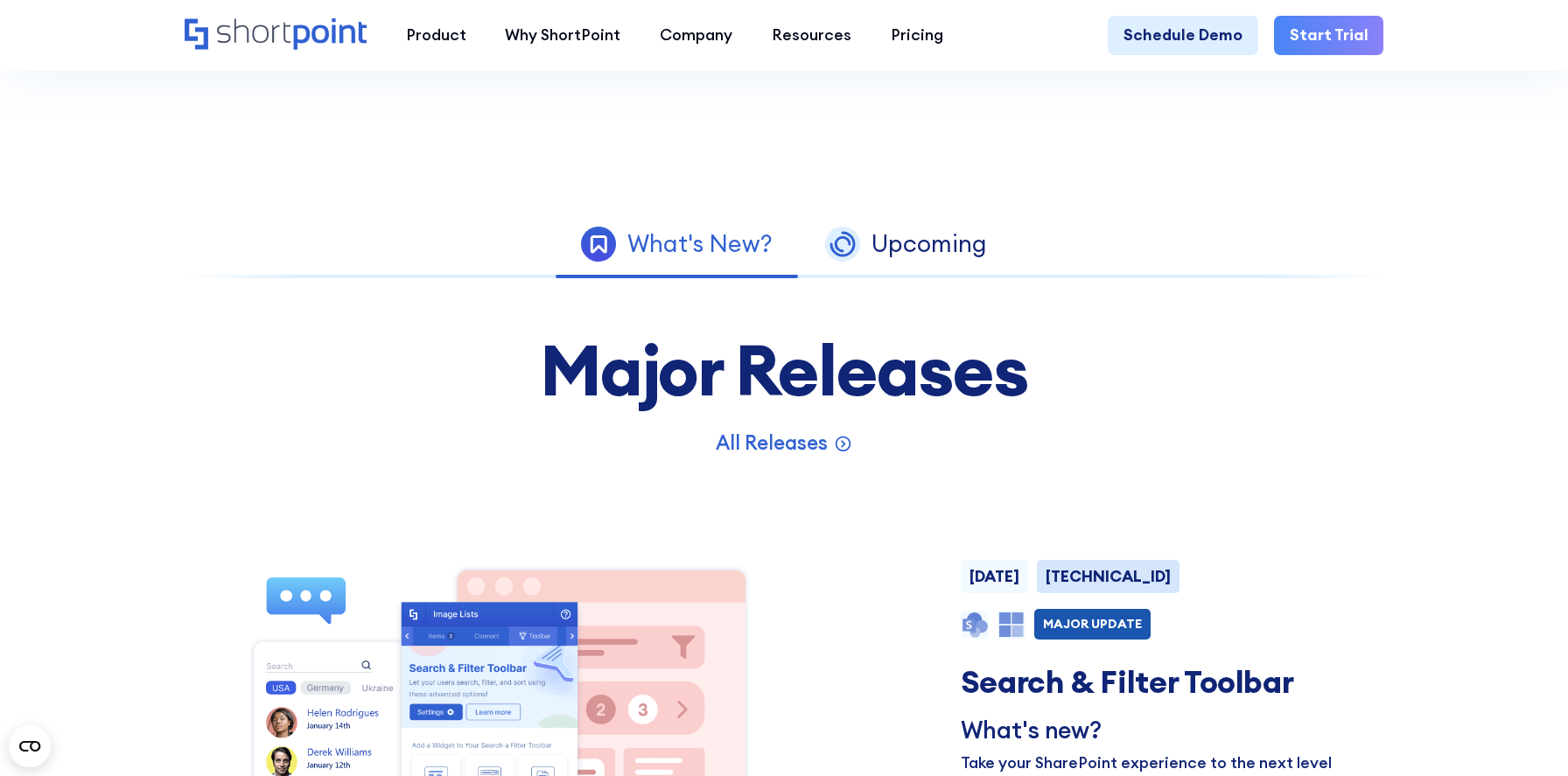
scroll to position [988, 0]
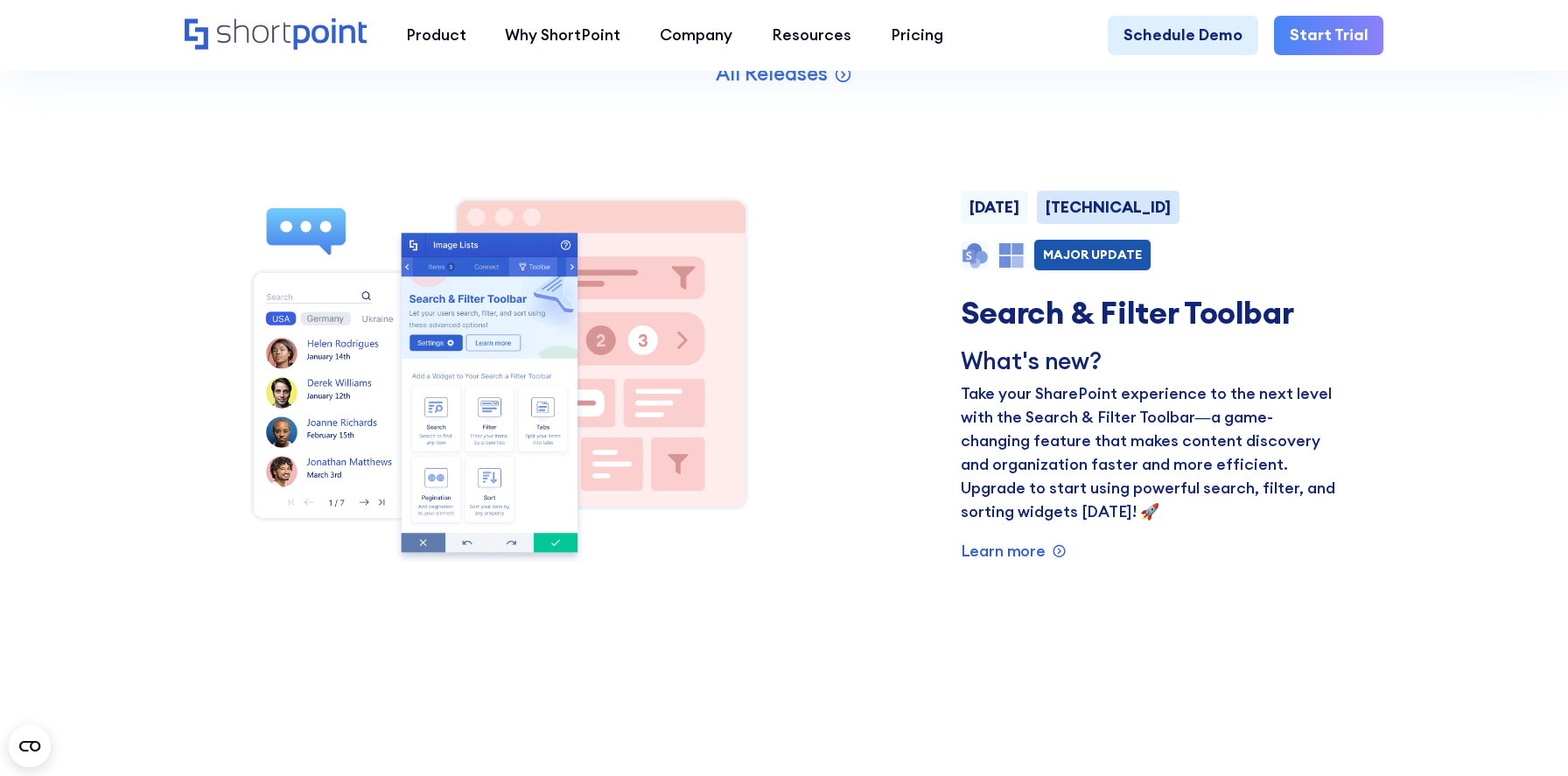
scroll to position [1372, 0]
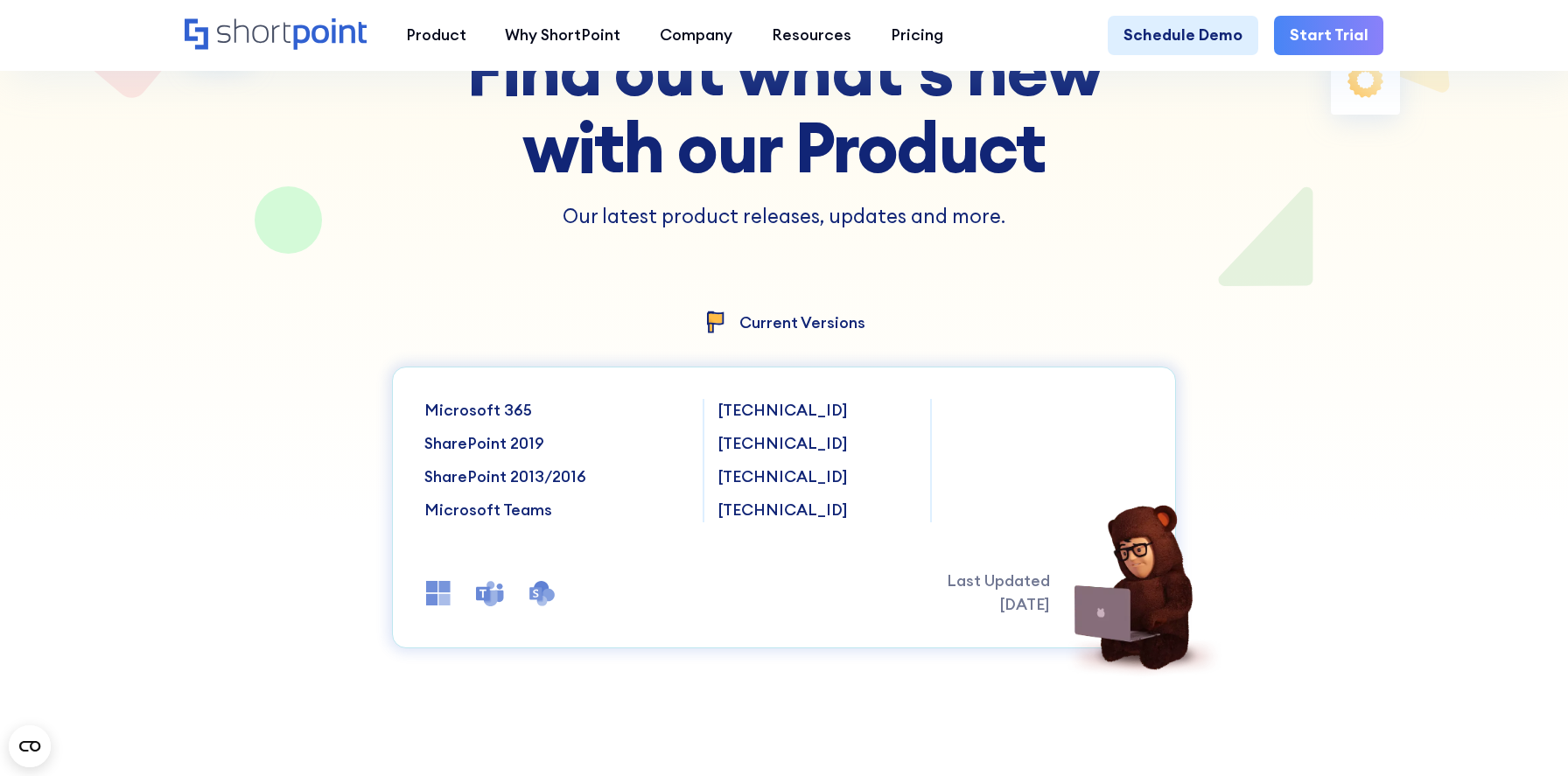
scroll to position [266, 0]
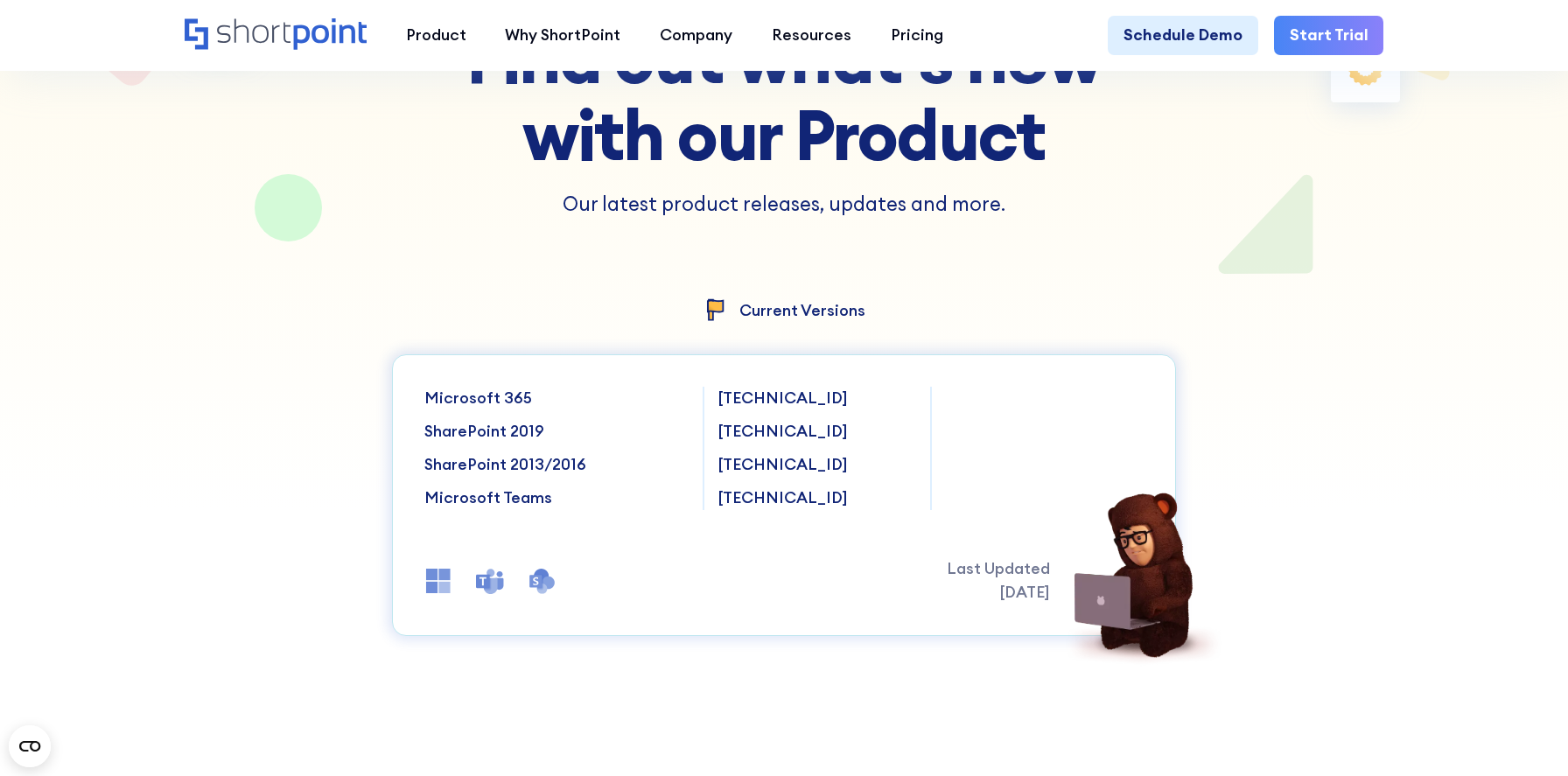
click at [731, 399] on p "[TECHNICAL_ID]" at bounding box center [816, 398] width 199 height 24
click at [735, 420] on p "[TECHNICAL_ID]" at bounding box center [816, 432] width 199 height 24
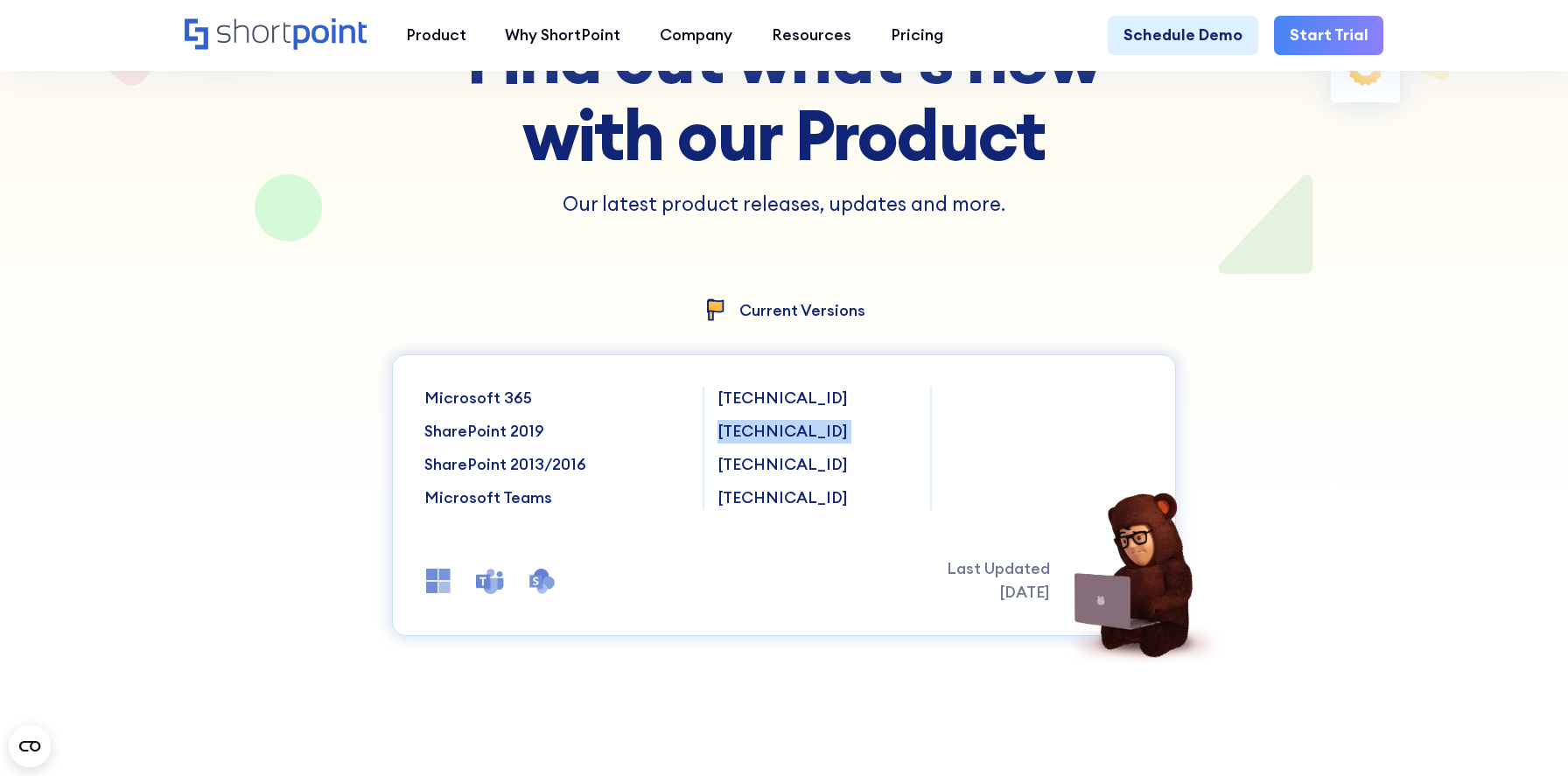
click at [735, 420] on p "[TECHNICAL_ID]" at bounding box center [816, 432] width 199 height 24
click at [751, 473] on p "[TECHNICAL_ID]" at bounding box center [816, 464] width 199 height 24
click at [752, 496] on p "[TECHNICAL_ID]" at bounding box center [816, 498] width 199 height 24
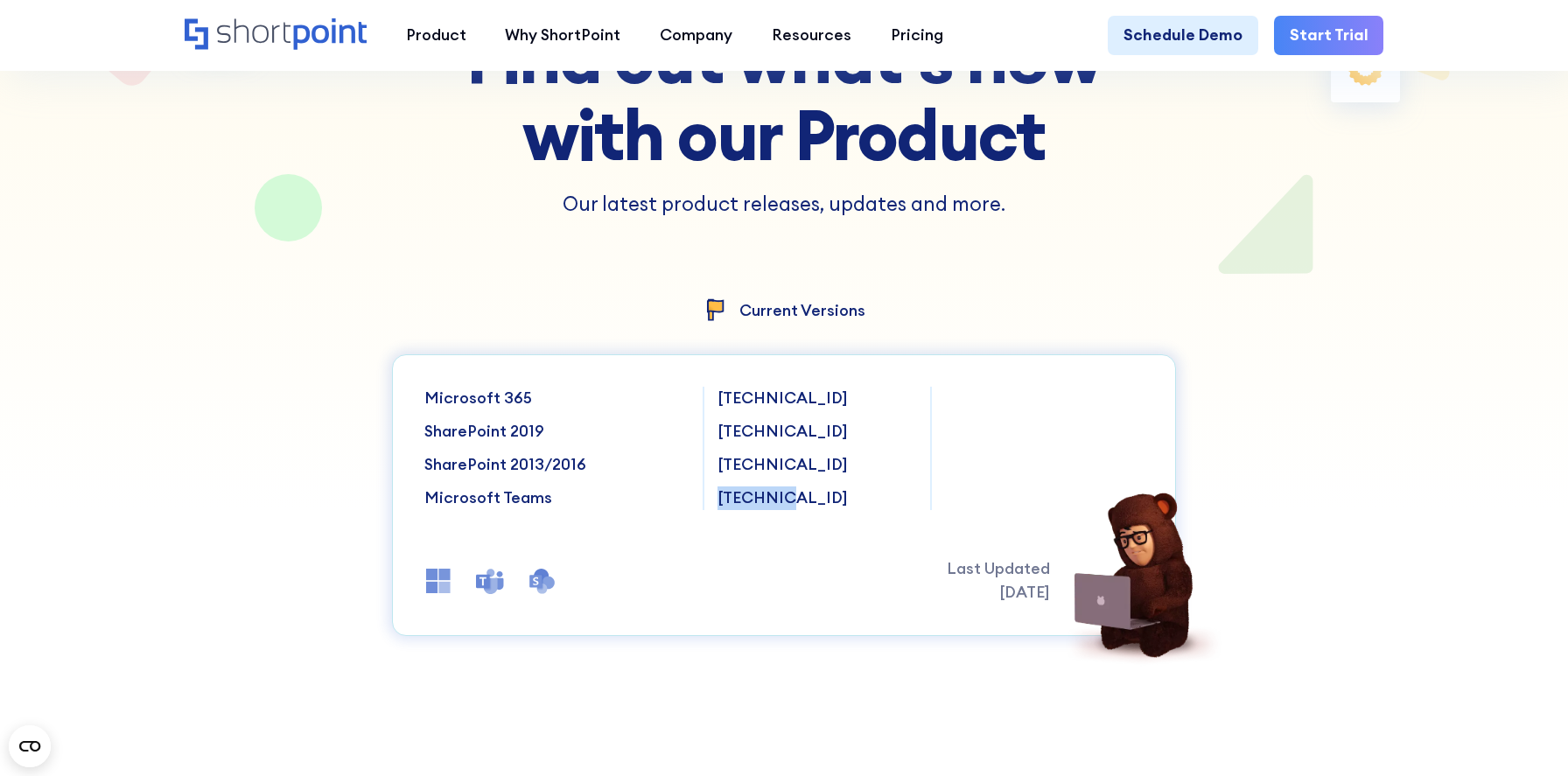
click at [752, 496] on p "[TECHNICAL_ID]" at bounding box center [816, 498] width 199 height 24
drag, startPoint x: 951, startPoint y: 569, endPoint x: 1053, endPoint y: 584, distance: 103.1
click at [1053, 584] on div "Last Updated [DATE]" at bounding box center [1046, 581] width 198 height 47
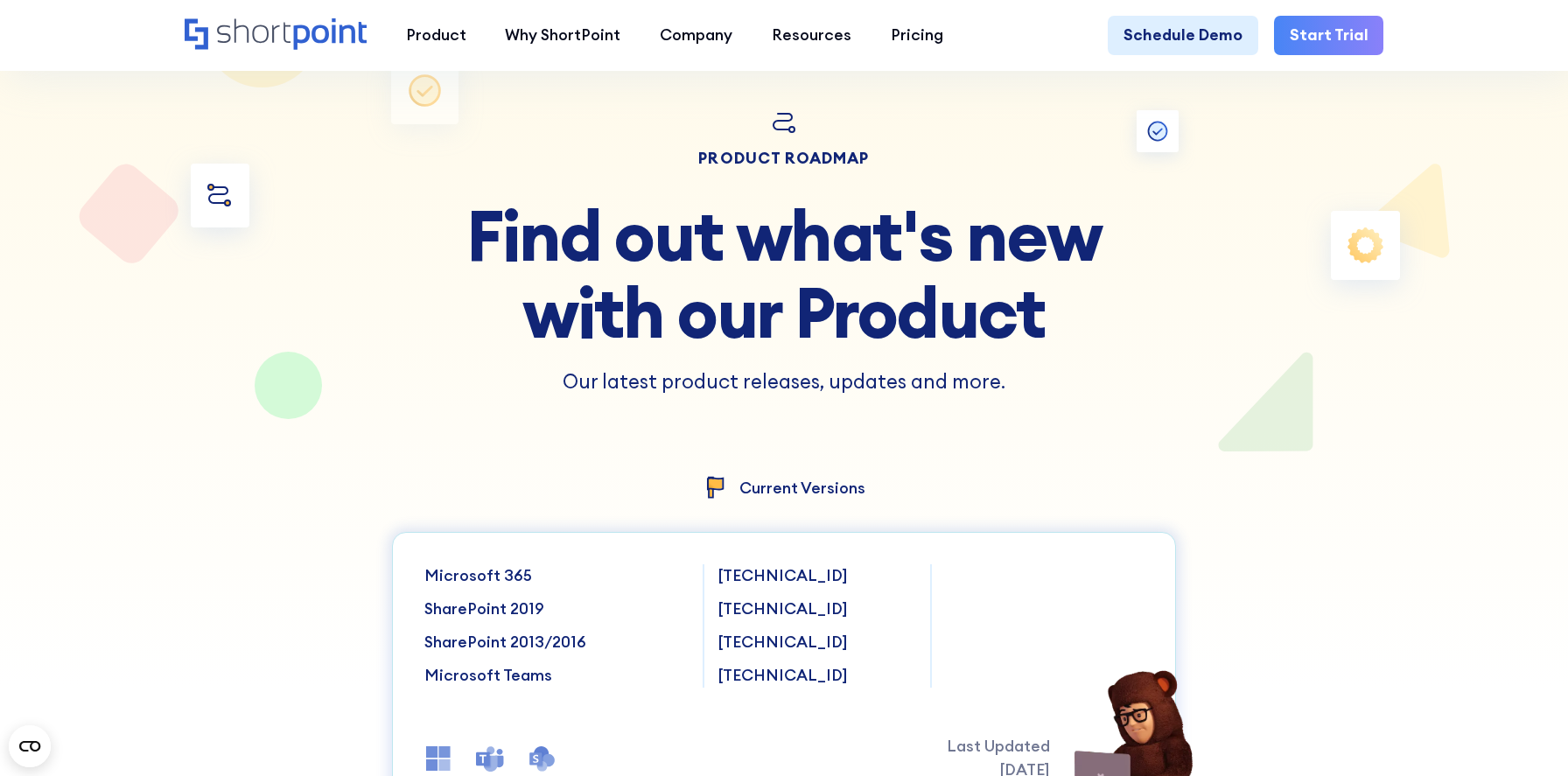
scroll to position [84, 0]
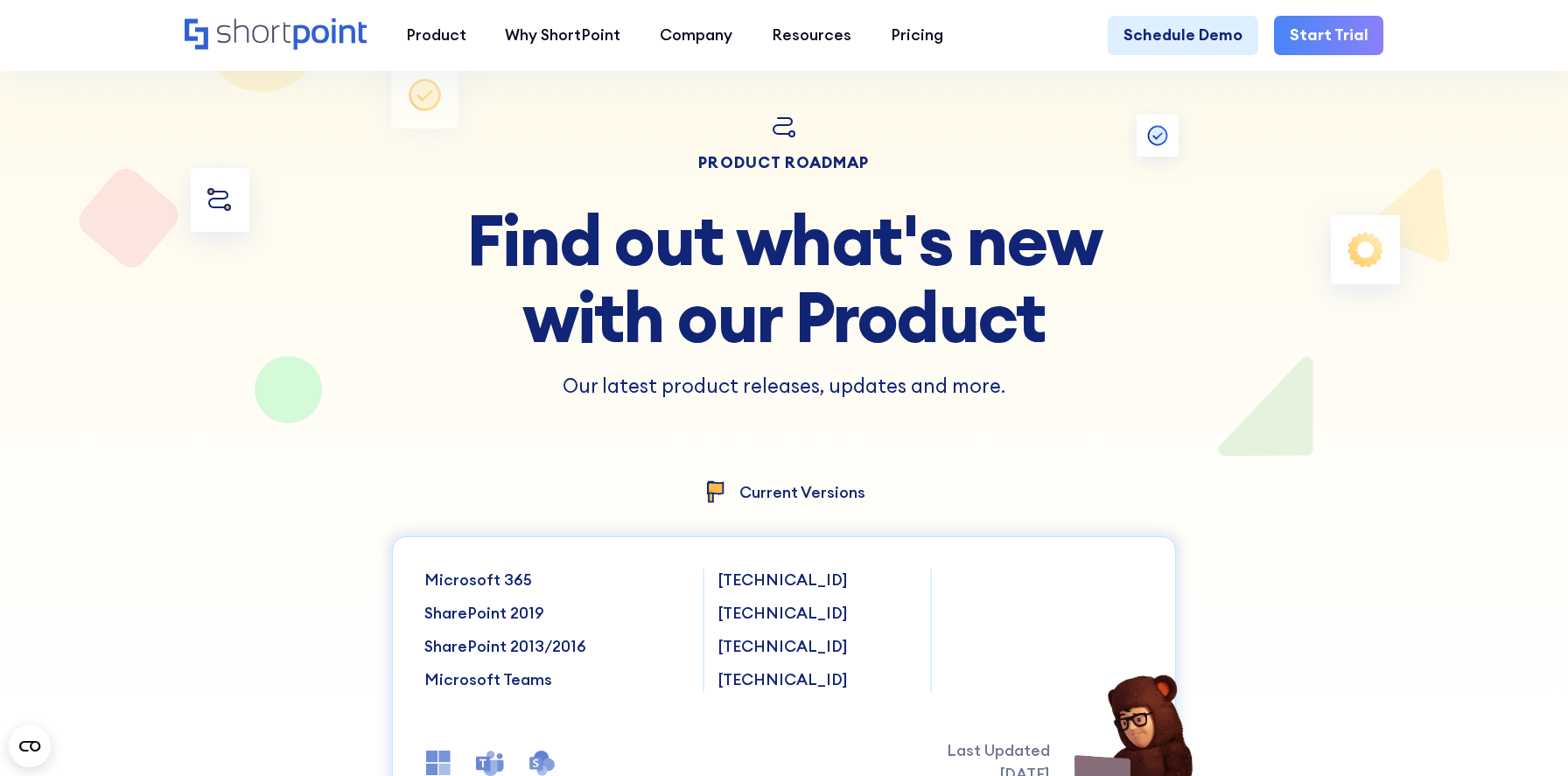
click at [817, 499] on p "Current Versions" at bounding box center [802, 492] width 126 height 15
click at [958, 488] on div "Current Versions" at bounding box center [784, 492] width 784 height 25
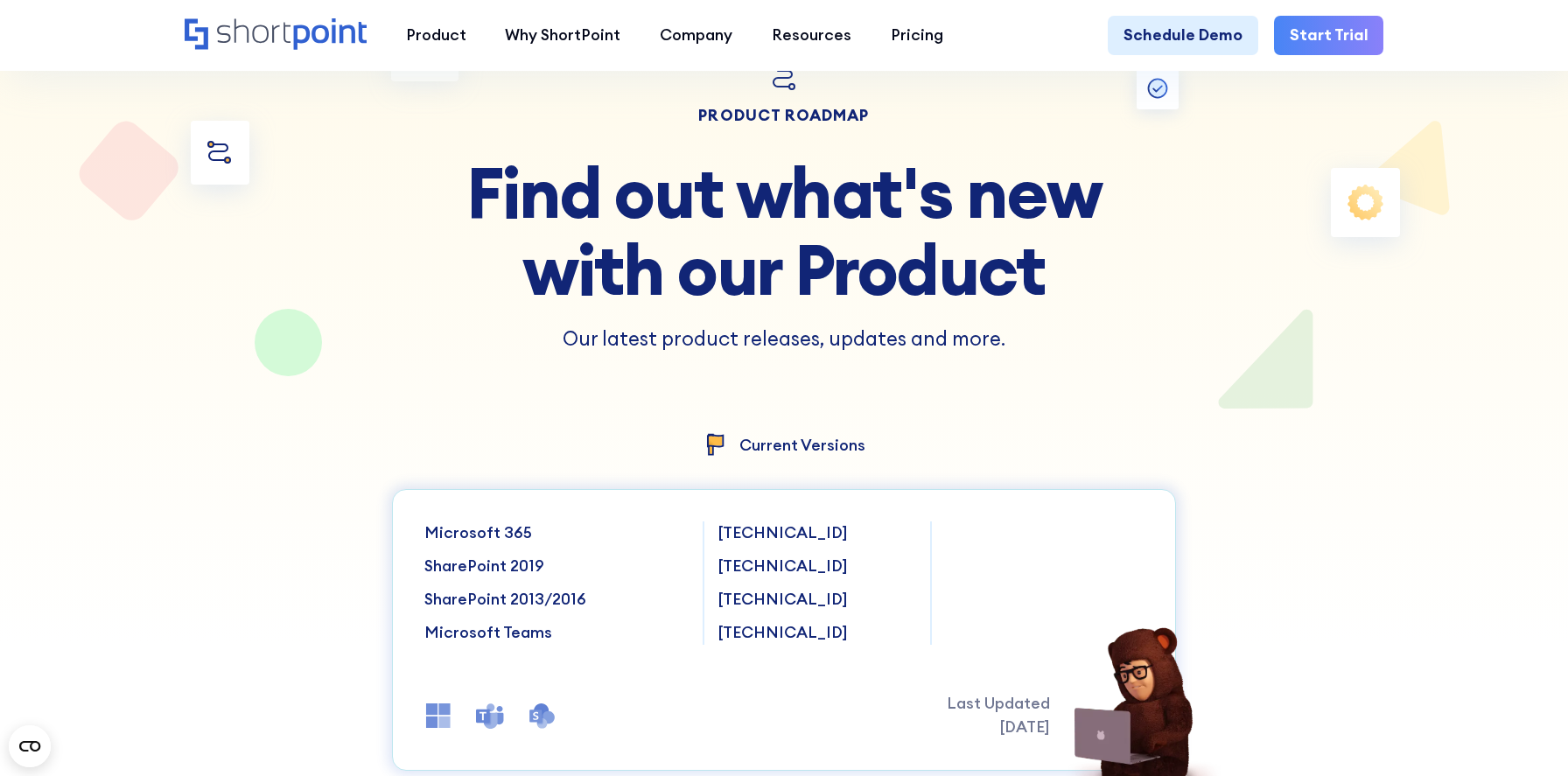
scroll to position [0, 0]
